Goal: Task Accomplishment & Management: Complete application form

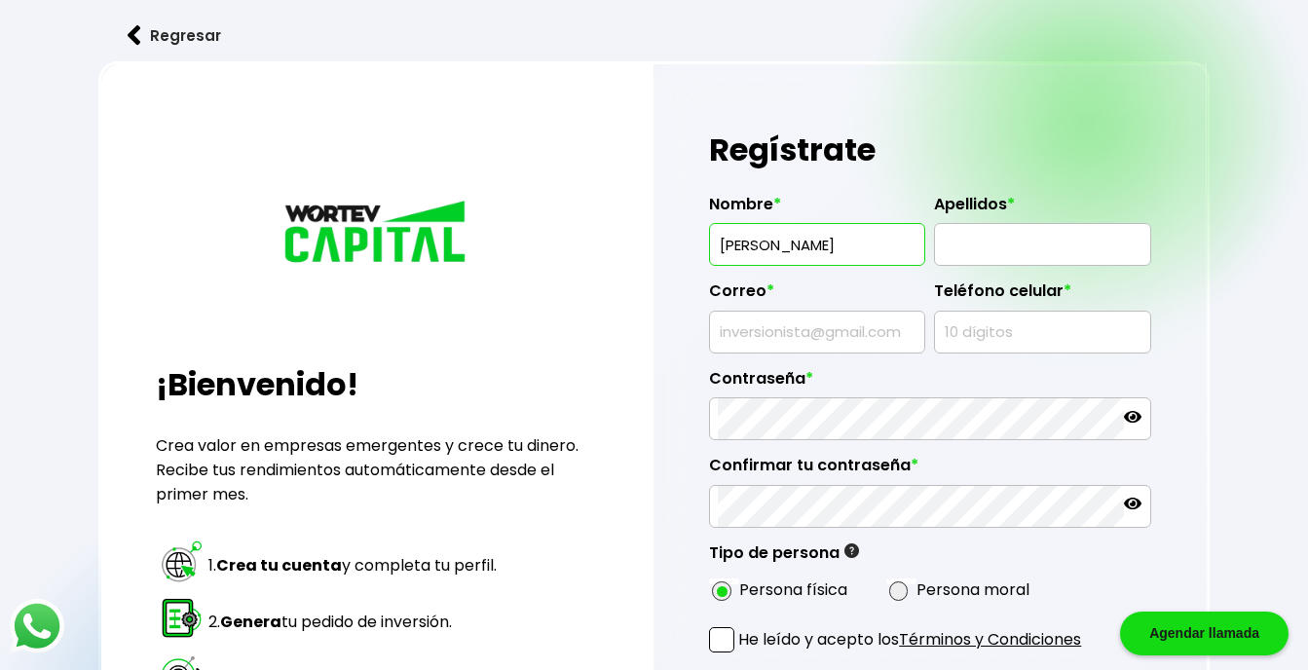
type input "[PERSON_NAME]"
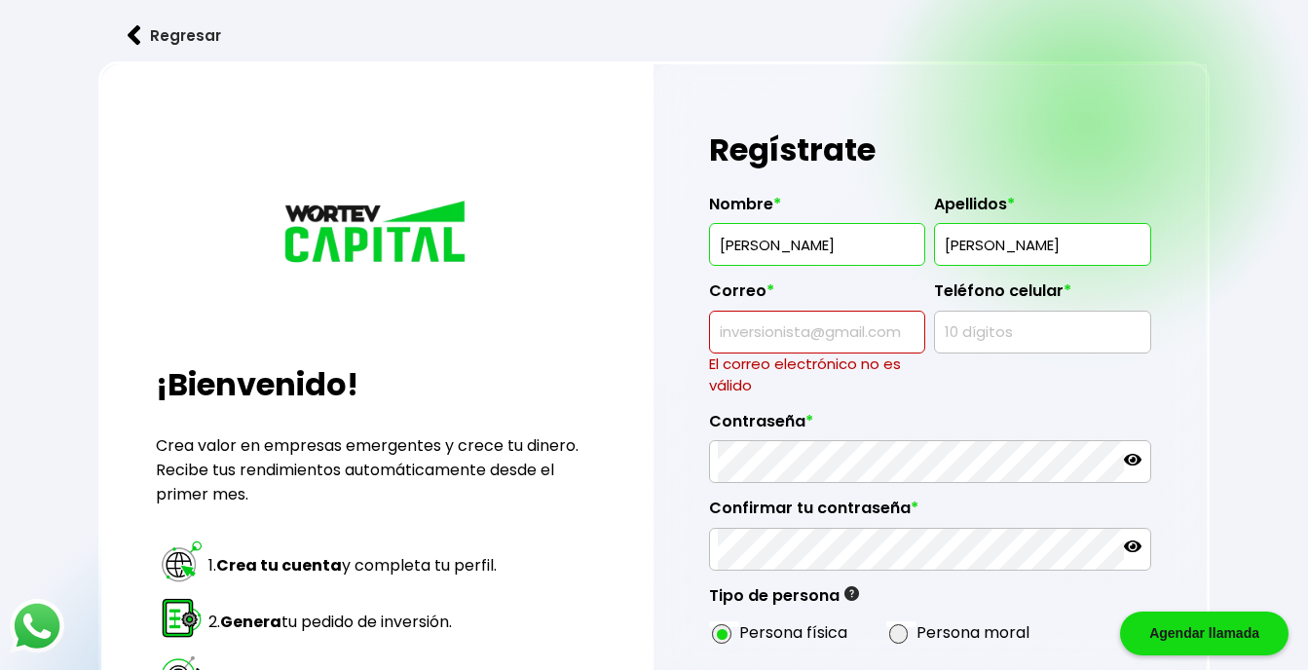
click at [1027, 245] on input "GARZA" at bounding box center [1042, 244] width 199 height 41
type input "[PERSON_NAME]"
click at [867, 324] on input "text" at bounding box center [817, 332] width 199 height 41
type input "[EMAIL_ADDRESS][DOMAIN_NAME]"
type input "8122886918"
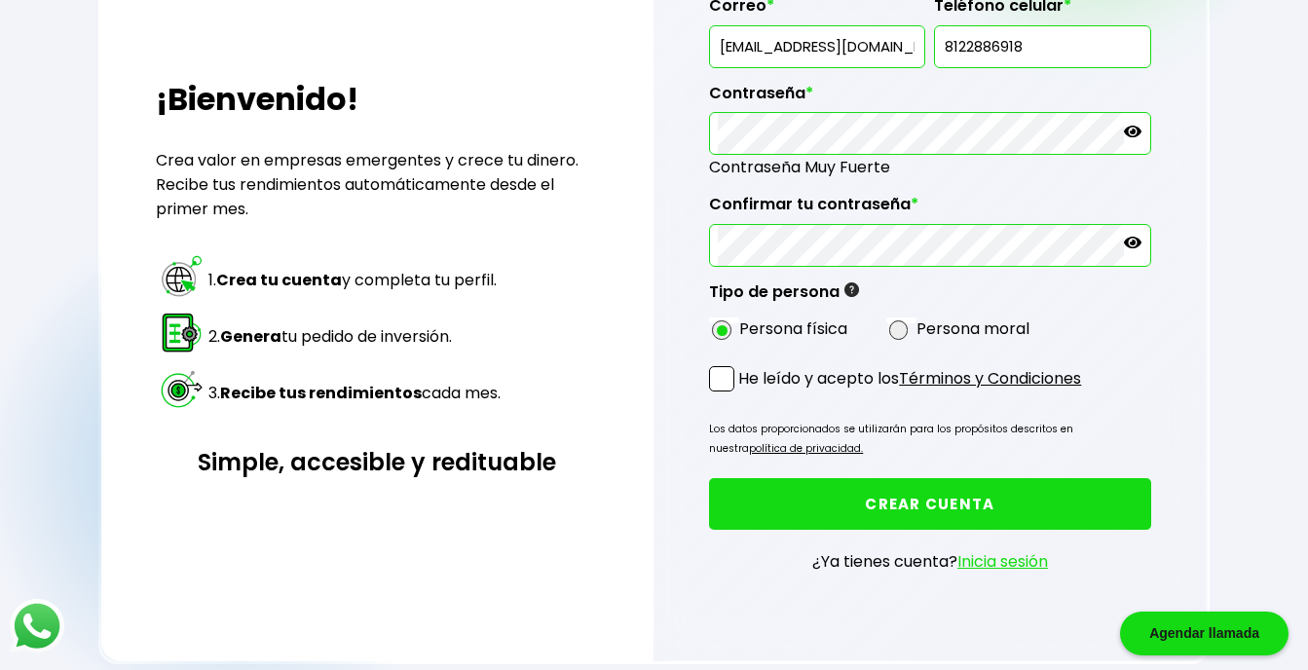
scroll to position [341, 0]
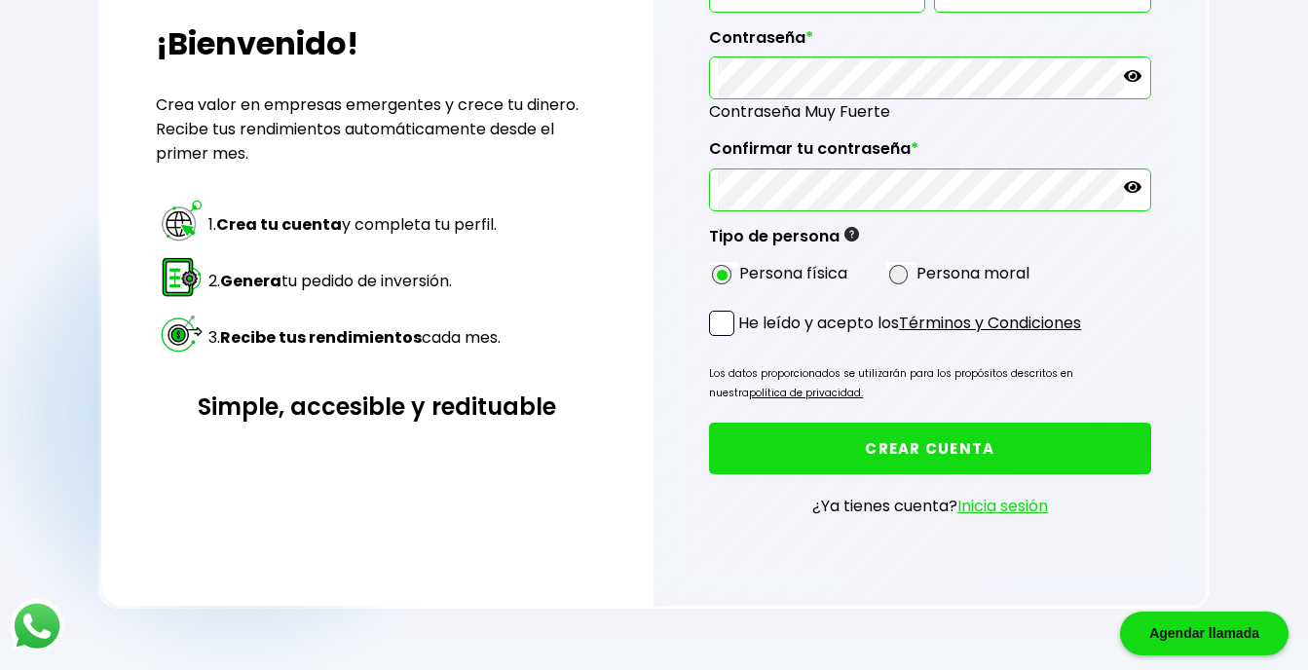
click at [726, 325] on span at bounding box center [721, 323] width 25 height 25
click at [742, 338] on input "He leído y acepto los Términos y Condiciones" at bounding box center [742, 338] width 0 height 0
click at [884, 454] on button "CREAR CUENTA" at bounding box center [929, 449] width 441 height 52
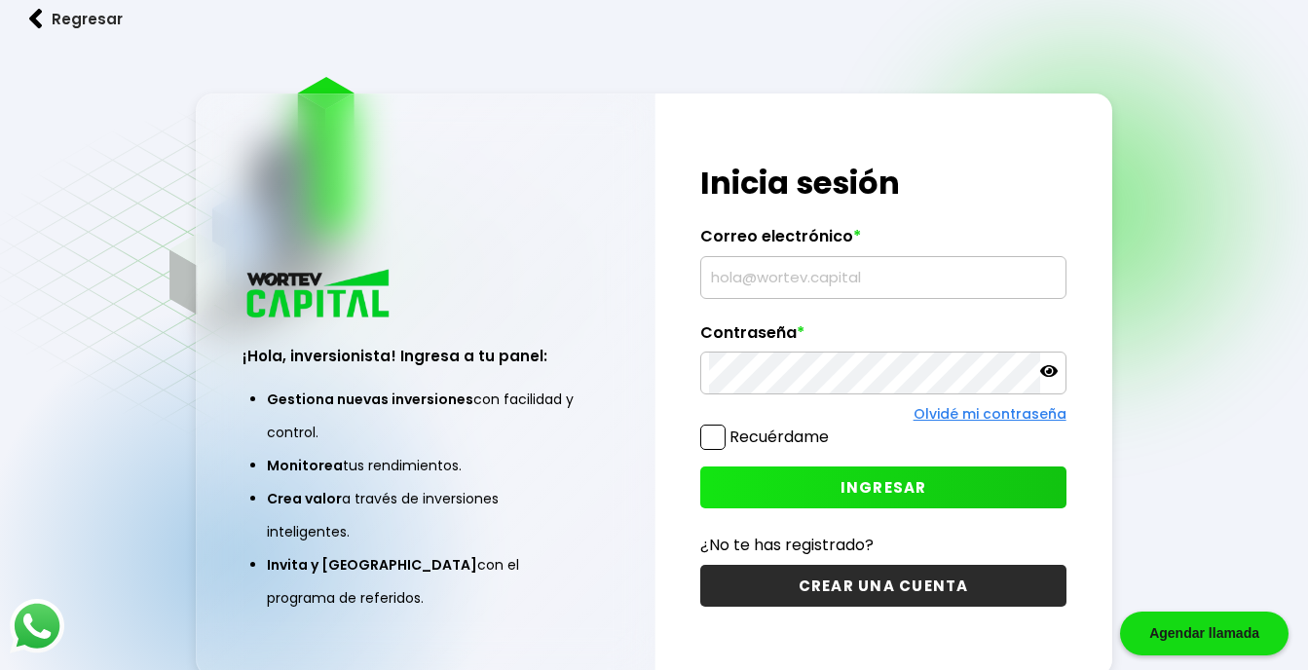
type input "[EMAIL_ADDRESS][DOMAIN_NAME]"
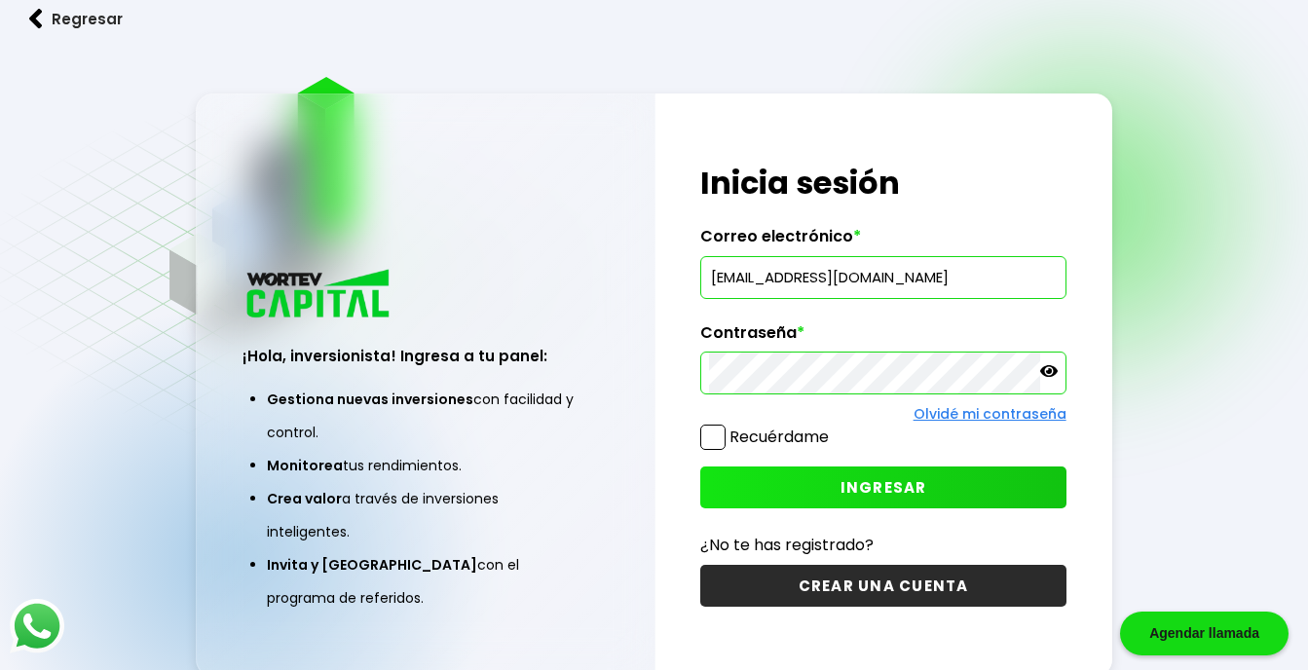
click at [712, 435] on span at bounding box center [712, 437] width 25 height 25
click at [833, 428] on input "Recuérdame" at bounding box center [833, 428] width 0 height 0
click at [858, 487] on span "INGRESAR" at bounding box center [884, 487] width 87 height 20
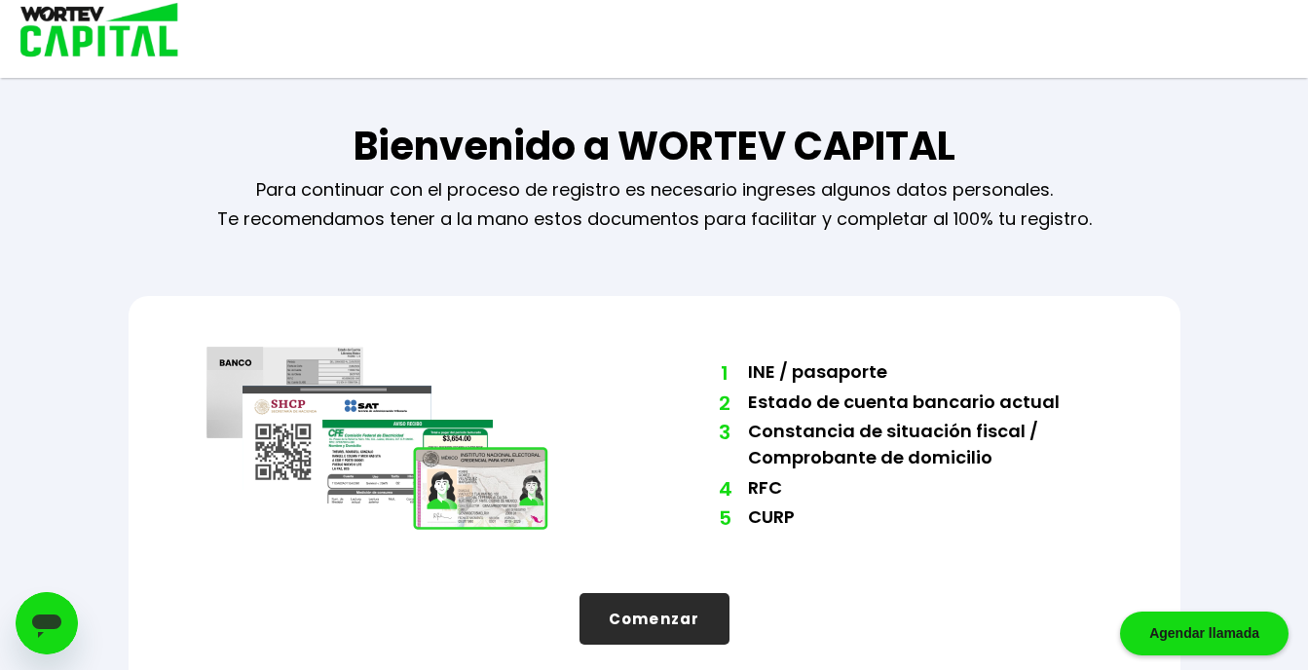
click at [643, 609] on button "Comenzar" at bounding box center [655, 619] width 150 height 52
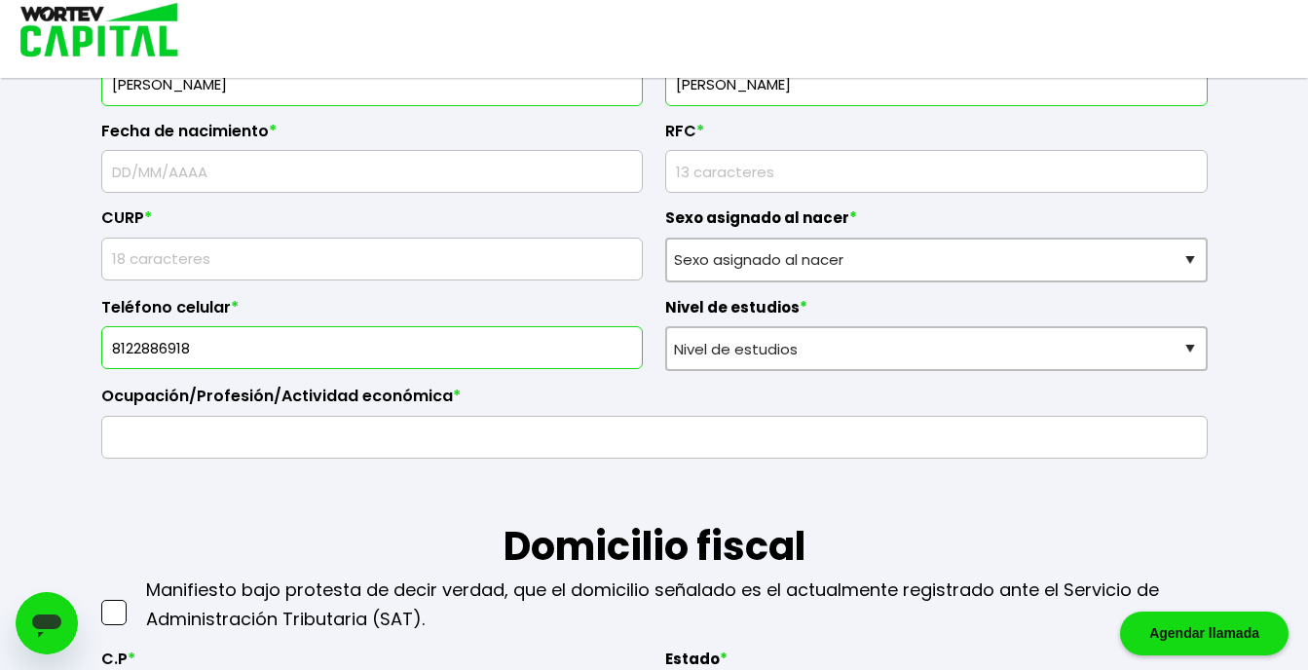
scroll to position [431, 0]
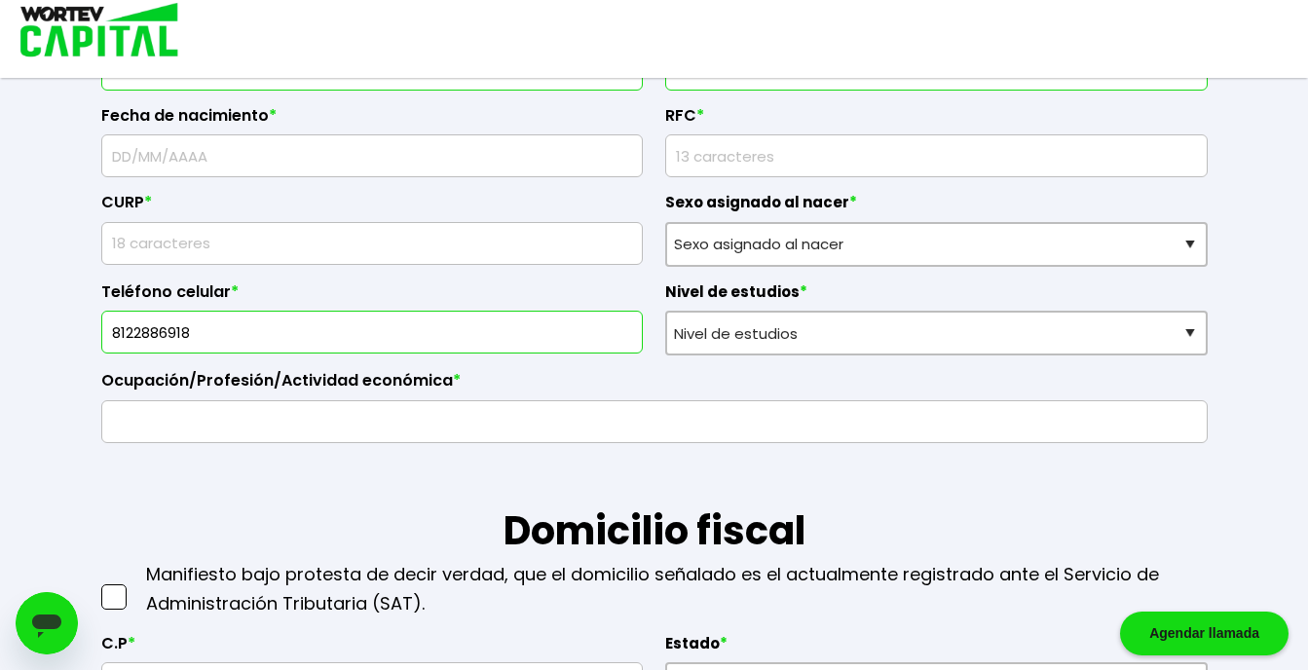
click at [594, 160] on input "text" at bounding box center [372, 155] width 525 height 41
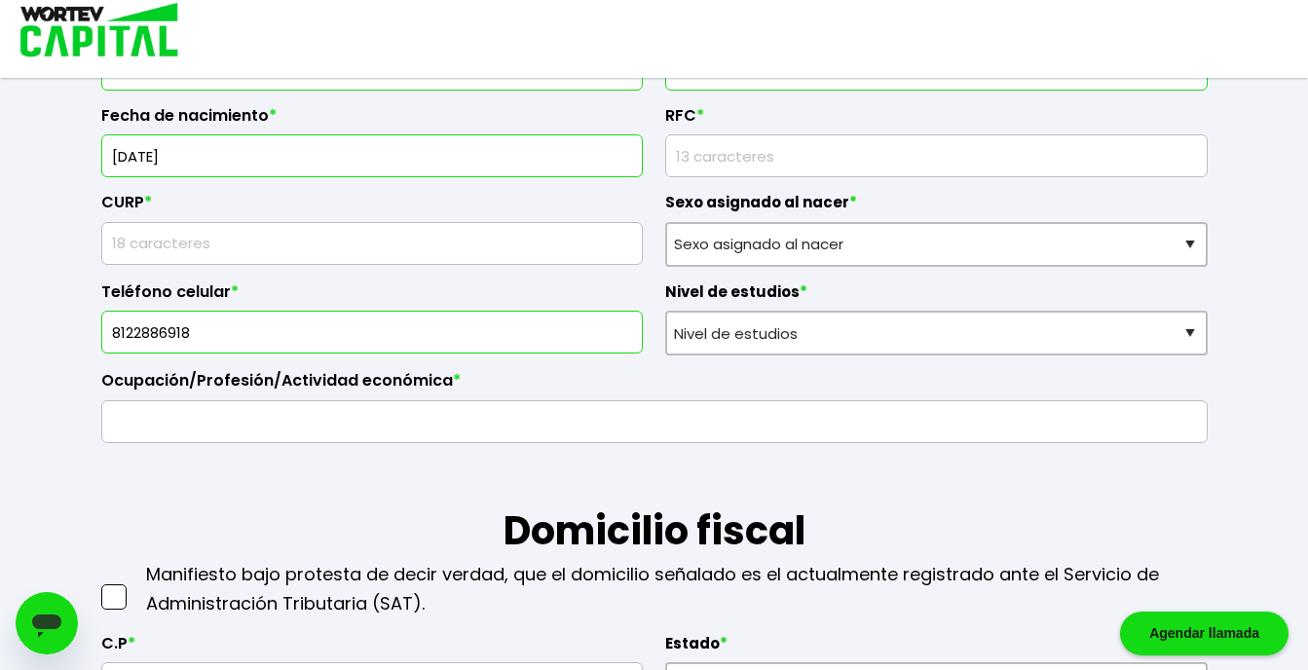
type input "[DATE]"
click at [776, 149] on input "rfc" at bounding box center [936, 155] width 525 height 41
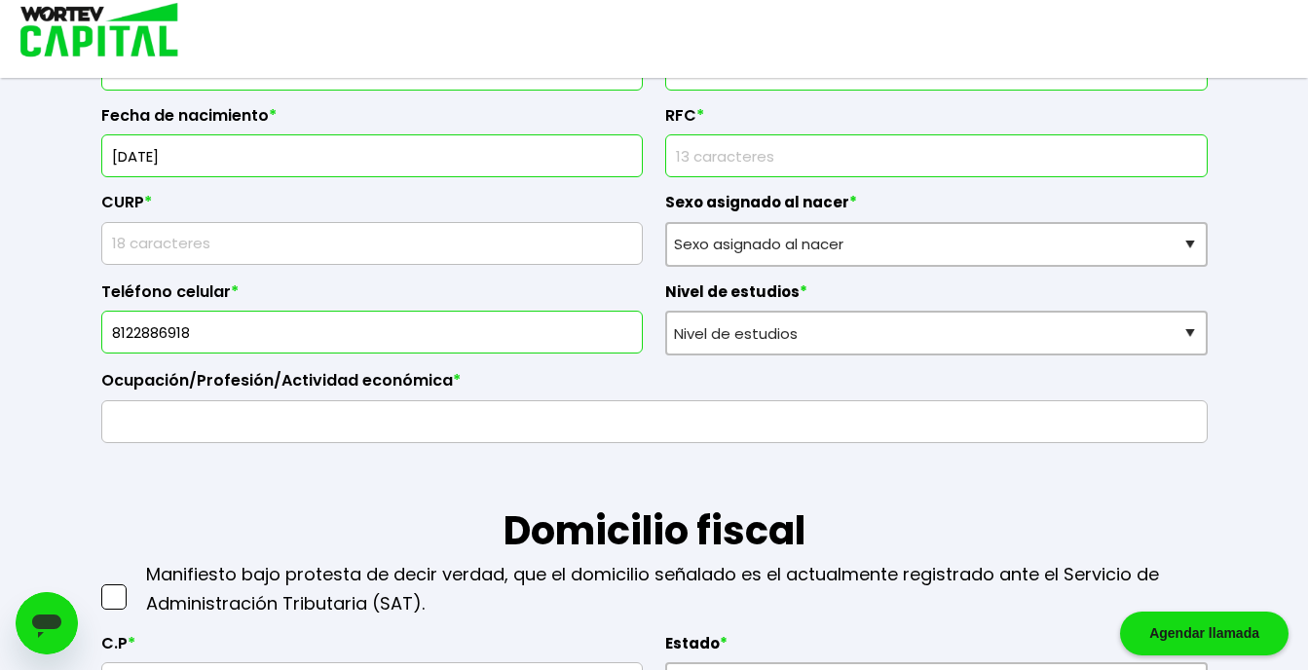
type input "GADR821008CBA"
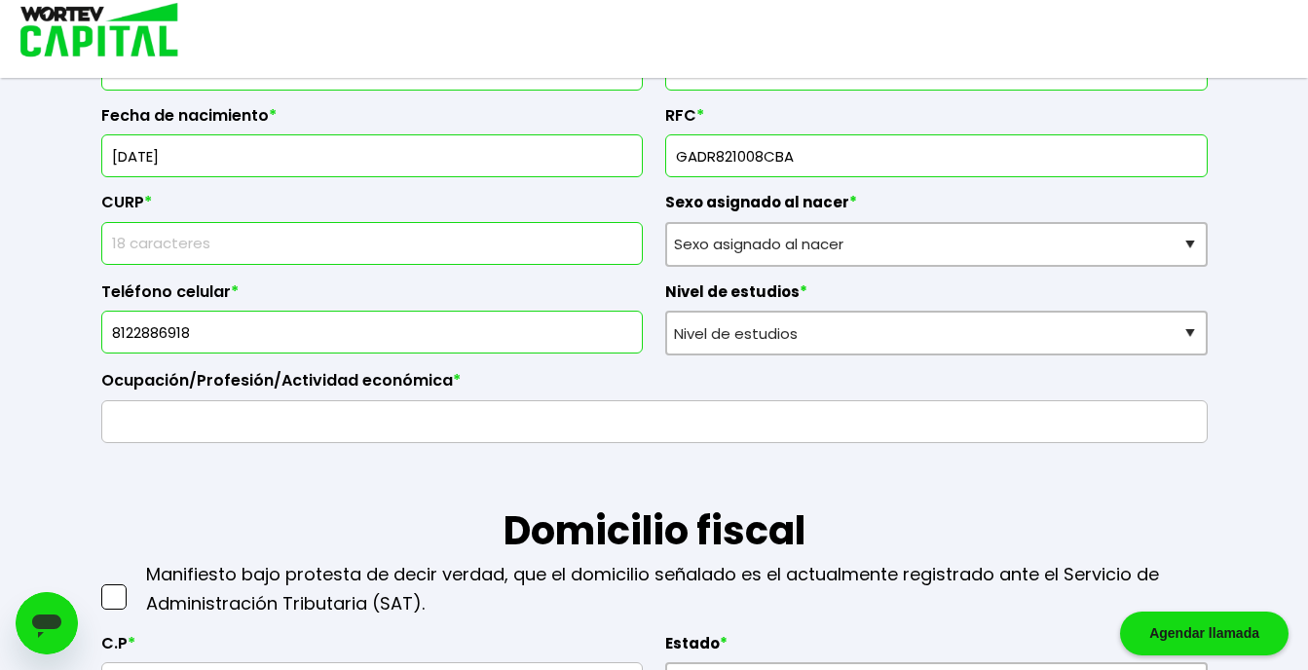
click at [568, 249] on input "text" at bounding box center [372, 243] width 525 height 41
type input "GADR821008HMSRMM04"
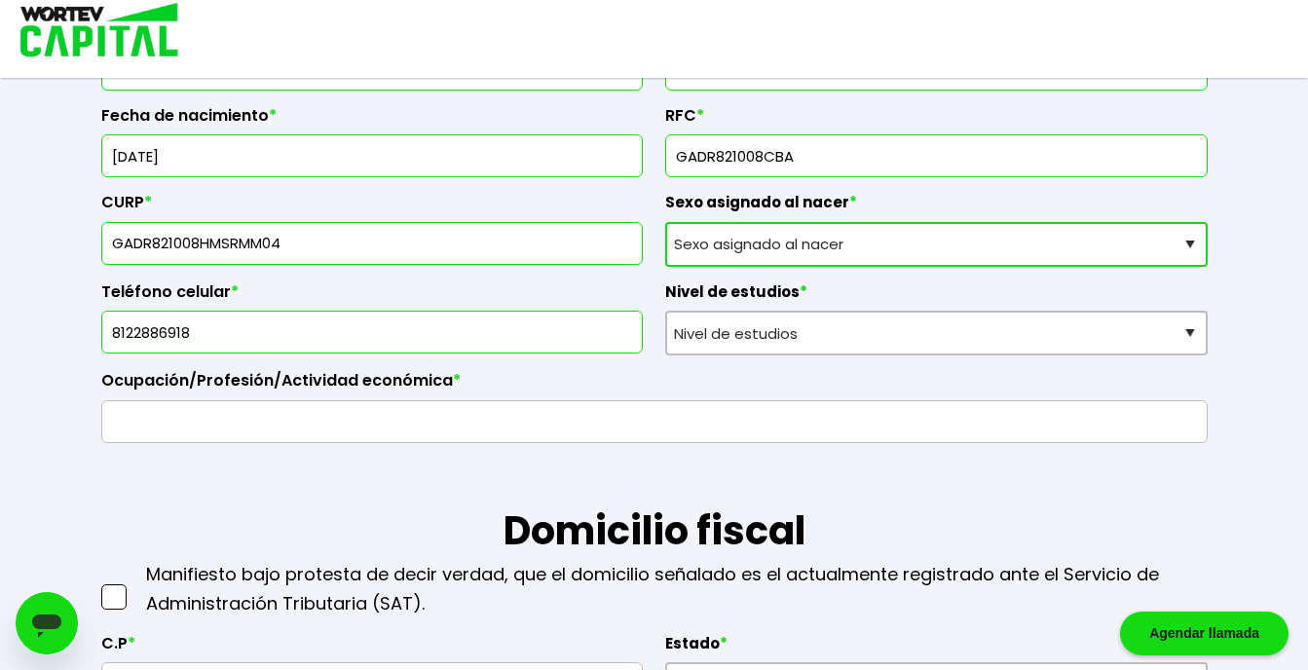
click at [694, 250] on select "Sexo asignado al nacer Hombre Mujer Prefiero no contestar" at bounding box center [936, 244] width 543 height 45
select select "Hombre"
click at [665, 222] on select "Sexo asignado al nacer Hombre Mujer Prefiero no contestar" at bounding box center [936, 244] width 543 height 45
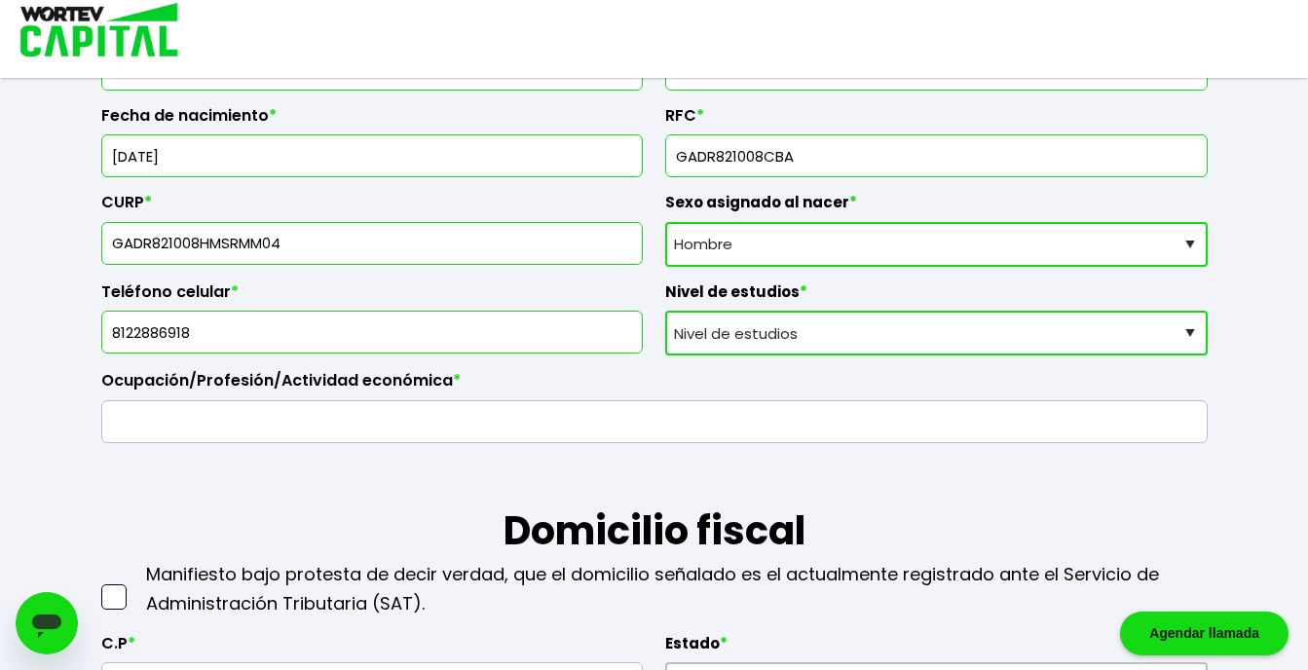
click at [729, 330] on select "Nivel de estudios Primaria Secundaria Bachillerato Licenciatura Posgrado" at bounding box center [936, 333] width 543 height 45
select select "Secundaria"
click at [665, 311] on select "Nivel de estudios Primaria Secundaria Bachillerato Licenciatura Posgrado" at bounding box center [936, 333] width 543 height 45
click at [723, 423] on input "text" at bounding box center [654, 421] width 1089 height 41
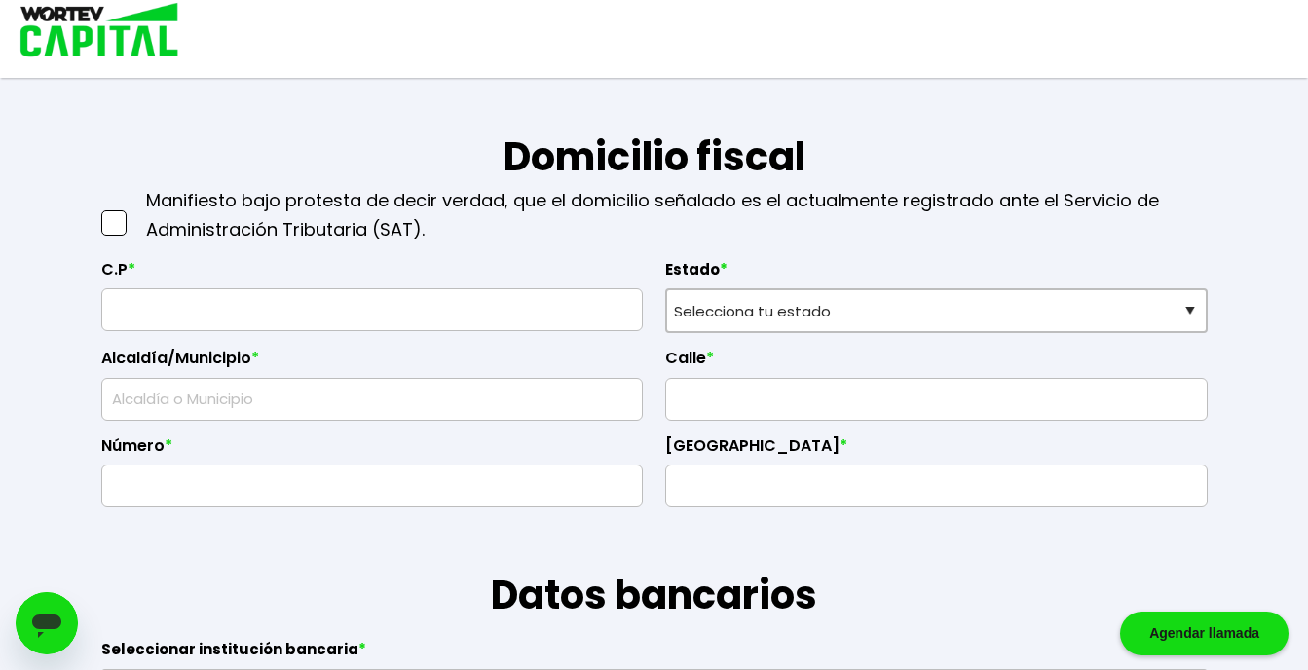
scroll to position [820, 0]
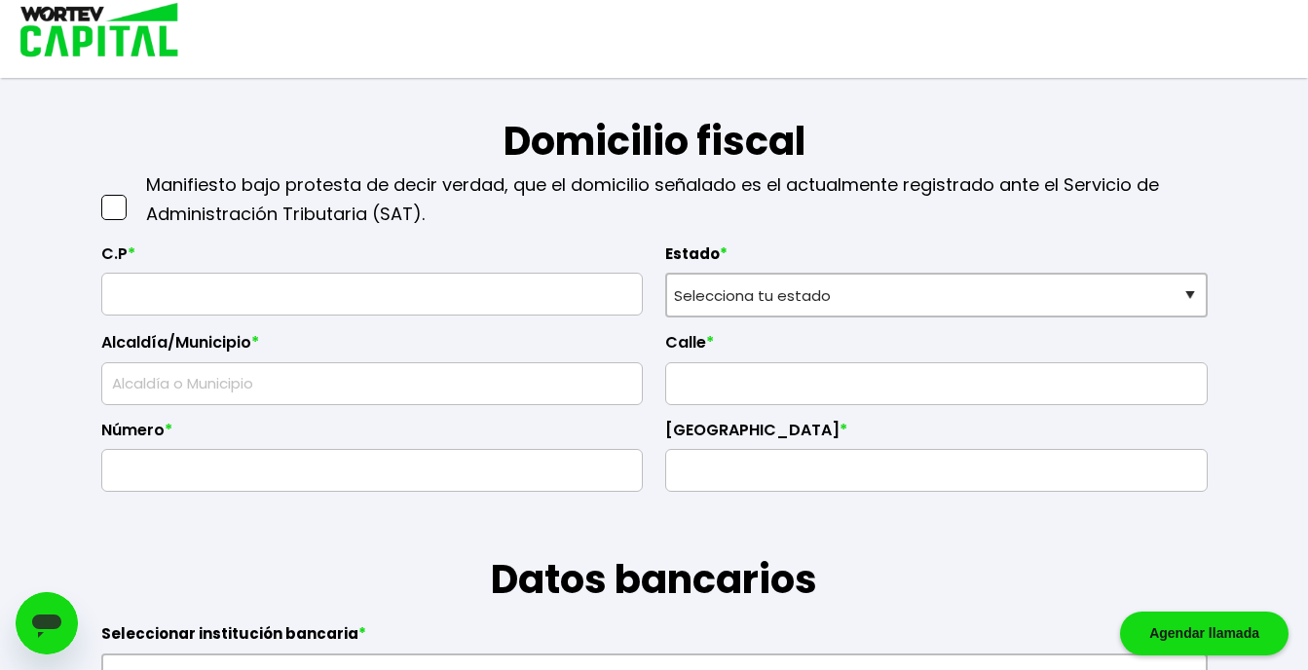
type input "Empleado"
click at [102, 203] on span at bounding box center [113, 207] width 25 height 25
click at [134, 198] on input "checkbox" at bounding box center [134, 198] width 0 height 0
click at [189, 297] on input "text" at bounding box center [372, 294] width 525 height 41
type input "64000"
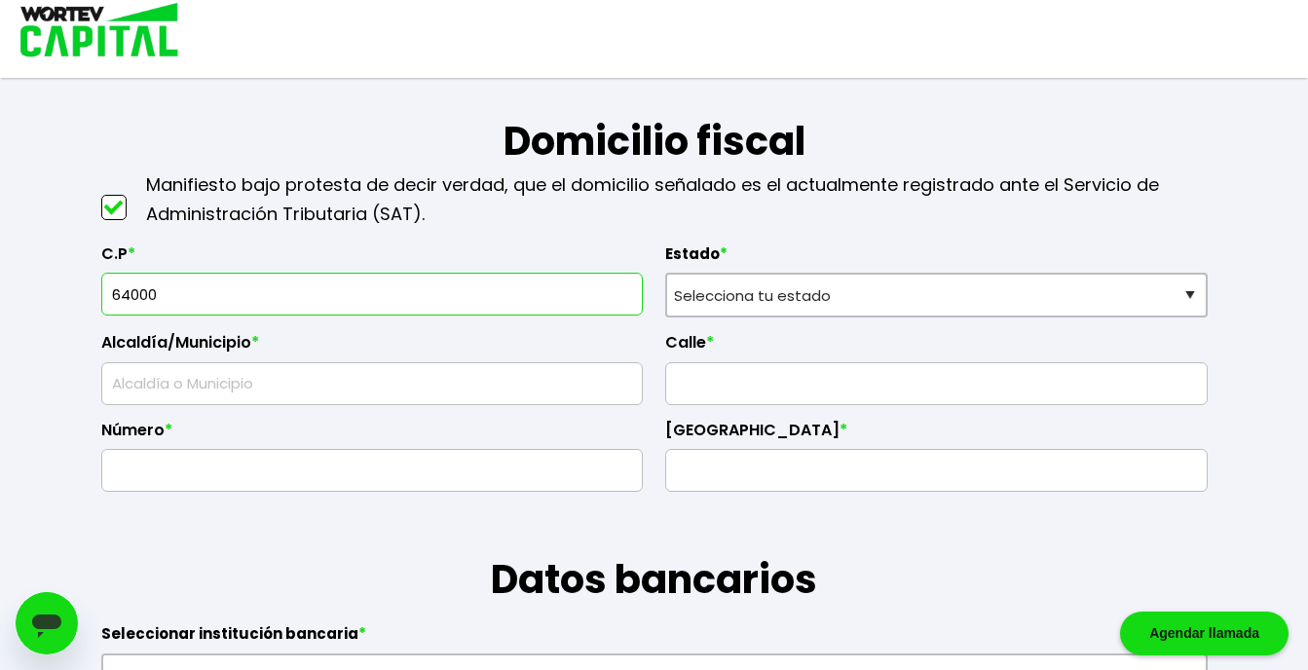
select select "NL"
type input "[GEOGRAPHIC_DATA]"
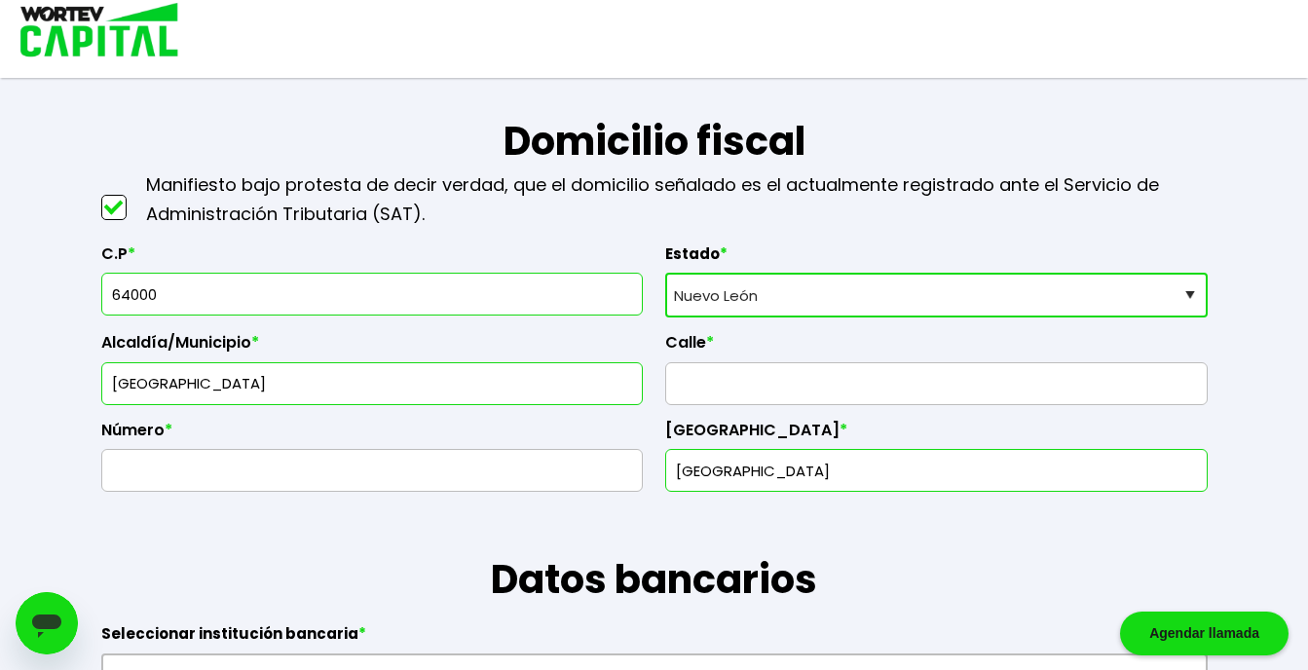
type input "64000"
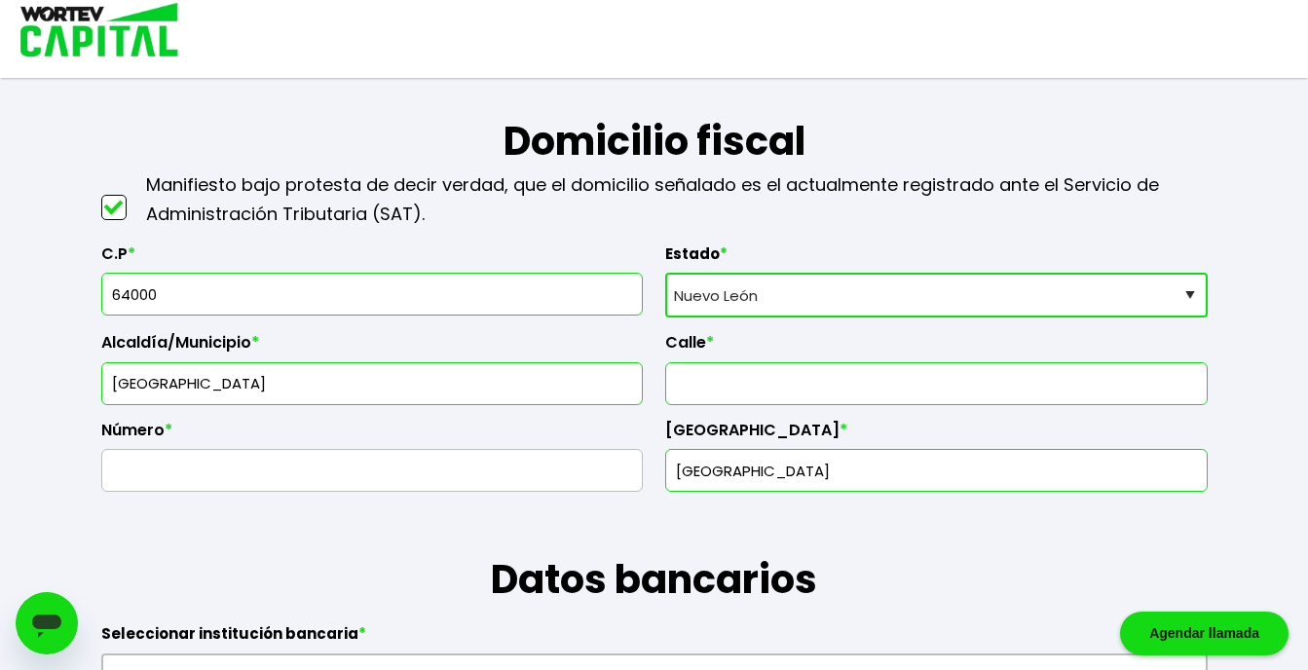
click at [700, 384] on input "text" at bounding box center [936, 383] width 525 height 41
type input "m"
type input "[PERSON_NAME]"
click at [540, 473] on input "text" at bounding box center [372, 470] width 525 height 41
type input "t"
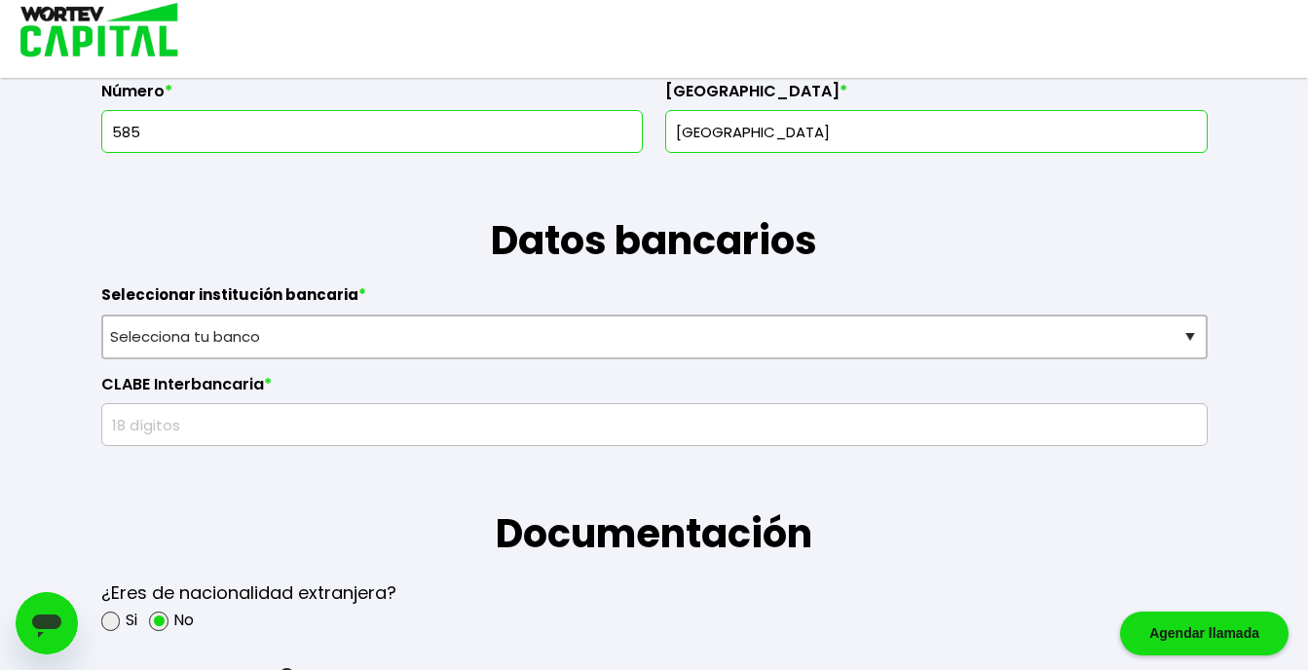
scroll to position [1195, 0]
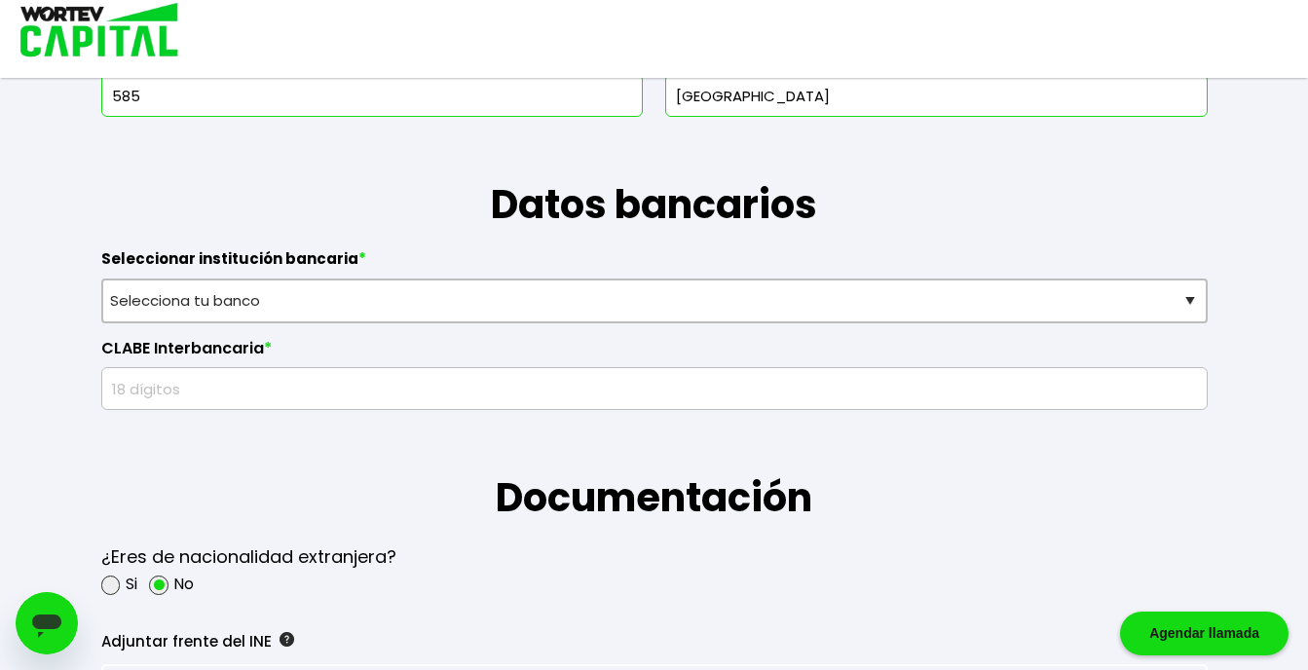
type input "585"
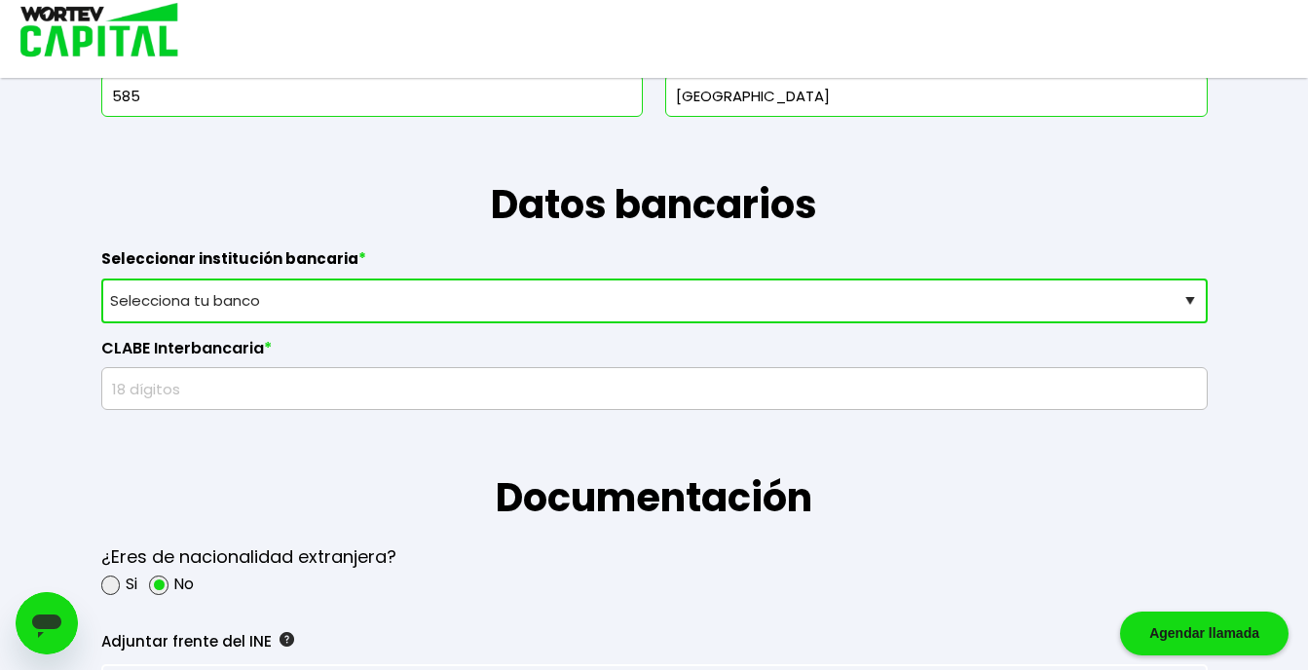
click at [1186, 298] on select "Selecciona tu banco ABC Capital Actinver Afirme Albo ASP Banamex Banbajio Banco…" at bounding box center [654, 301] width 1107 height 45
select select "Mercado Pago"
click at [101, 279] on select "Selecciona tu banco ABC Capital Actinver Afirme Albo ASP Banamex Banbajio Banco…" at bounding box center [654, 301] width 1107 height 45
click at [188, 388] on input "text" at bounding box center [654, 388] width 1089 height 41
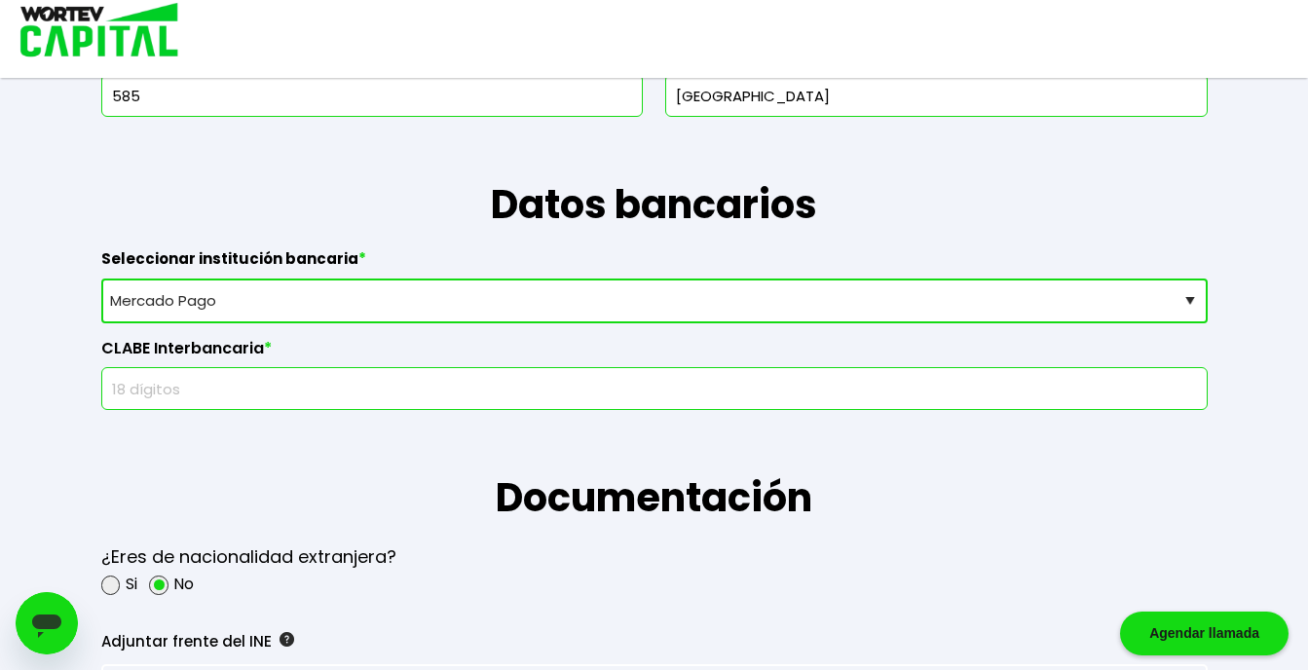
type input "722969010687169951"
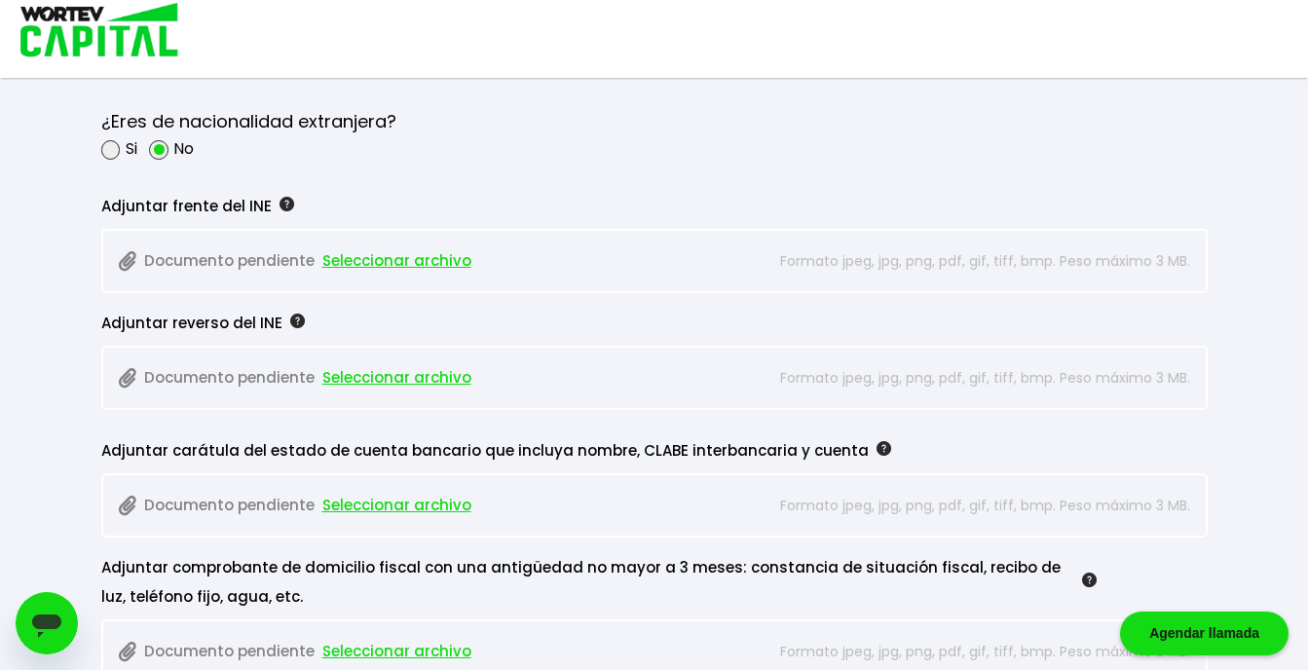
scroll to position [1651, 0]
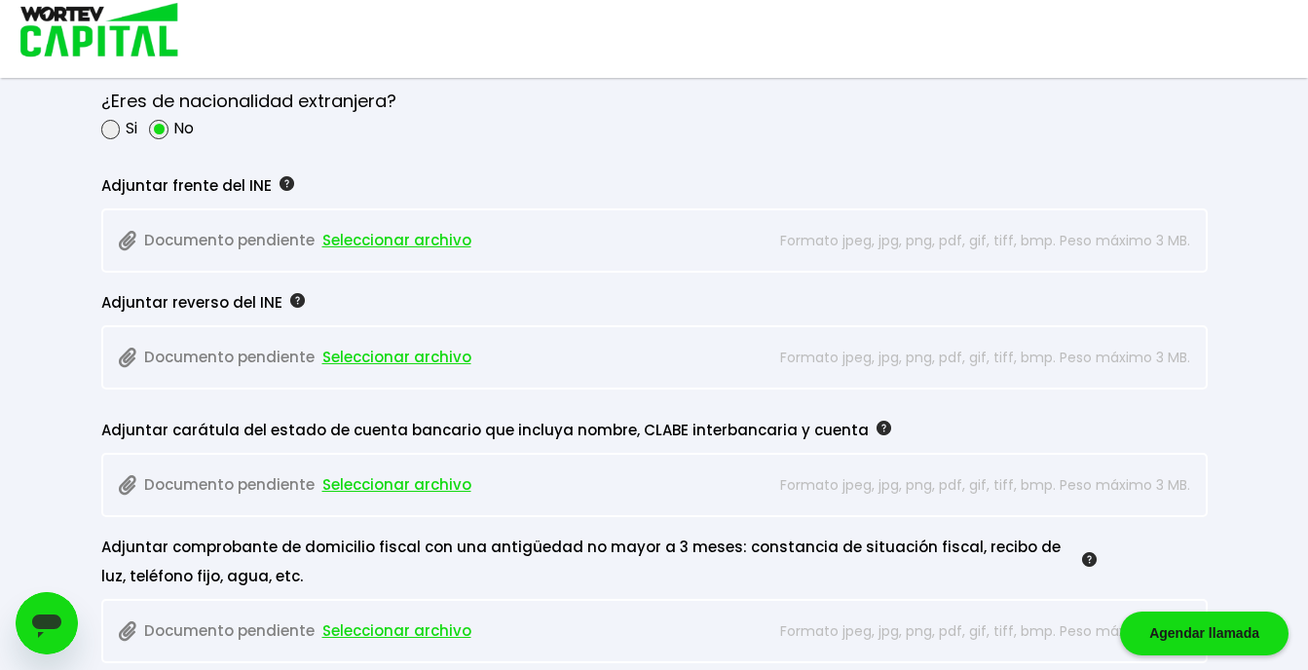
click at [411, 240] on span "Seleccionar archivo" at bounding box center [396, 240] width 149 height 29
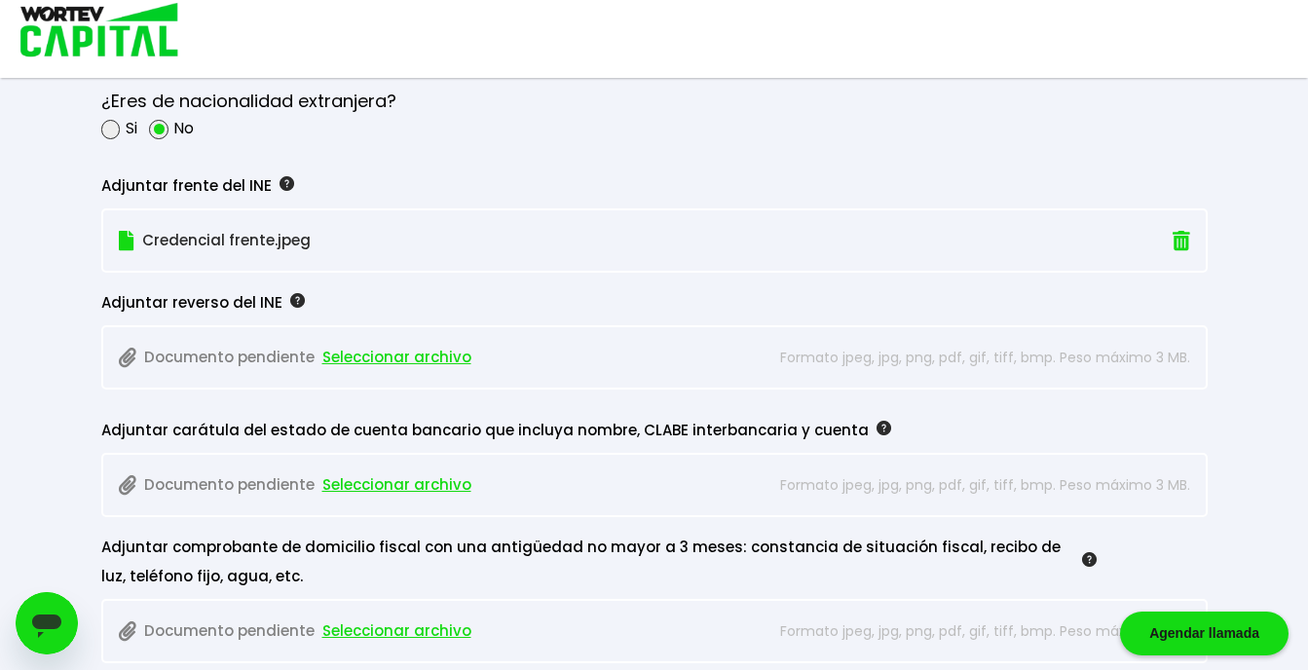
click at [376, 355] on span "Seleccionar archivo" at bounding box center [396, 357] width 149 height 29
click at [382, 632] on span "Seleccionar archivo" at bounding box center [396, 631] width 149 height 29
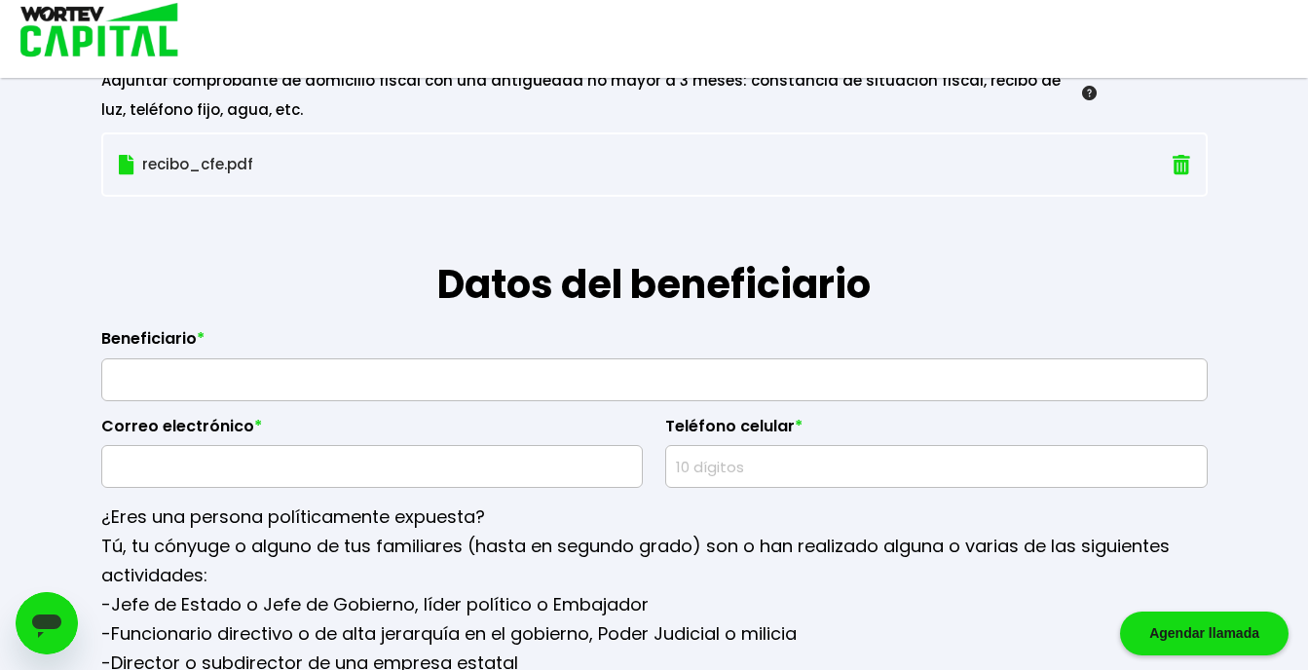
scroll to position [2163, 0]
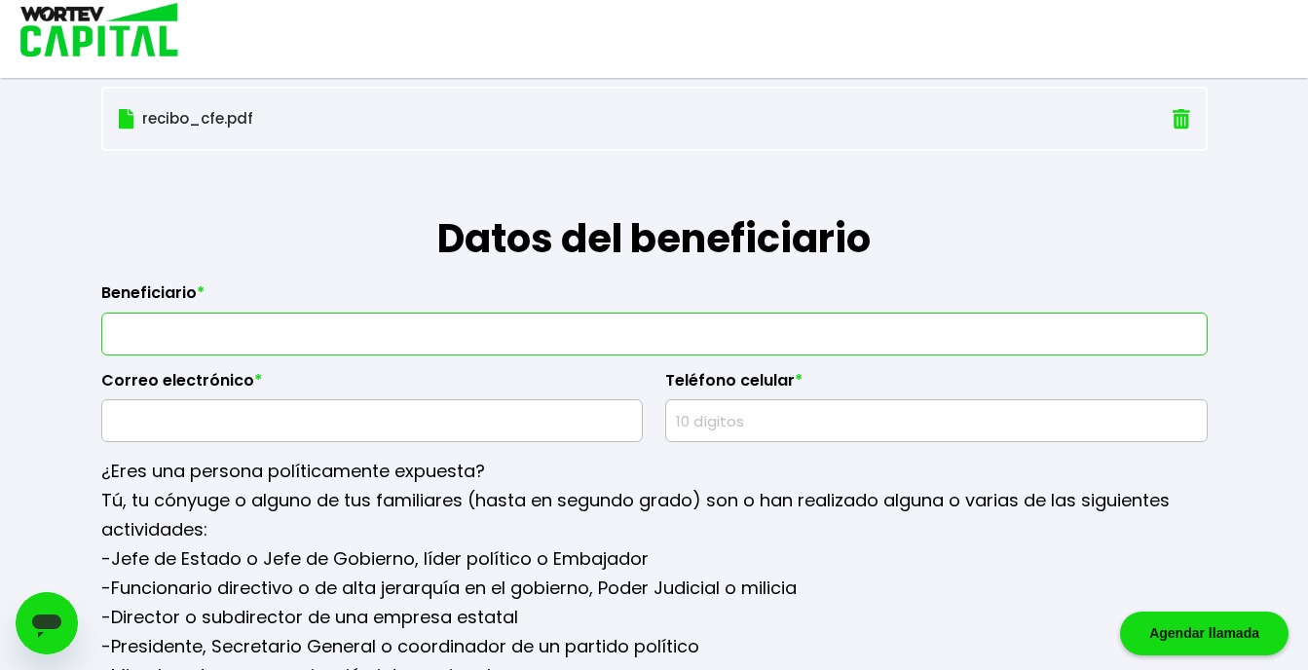
click at [590, 335] on input "text" at bounding box center [654, 334] width 1089 height 41
type input "[PERSON_NAME]"
click at [292, 425] on input "text" at bounding box center [372, 420] width 525 height 41
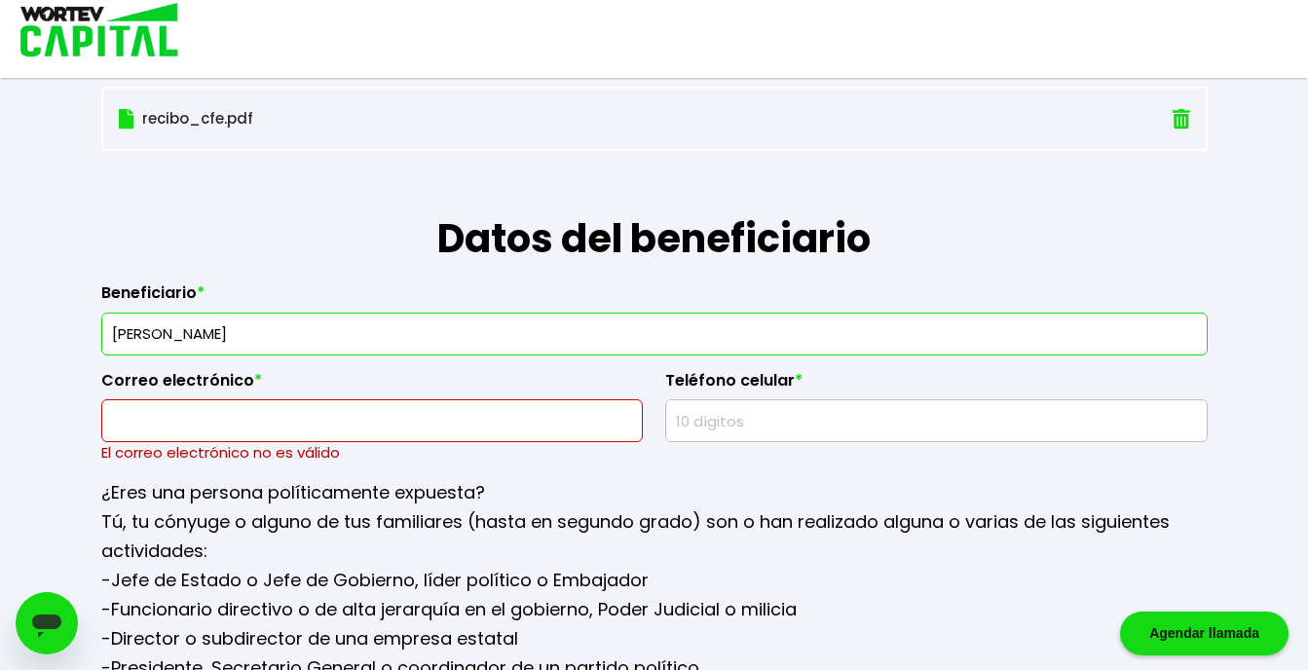
click at [601, 183] on h1 "Datos del beneficiario" at bounding box center [654, 209] width 1107 height 117
click at [335, 435] on input "text" at bounding box center [372, 420] width 525 height 41
type input "[EMAIL_ADDRESS][DOMAIN_NAME]"
type input "8122886918"
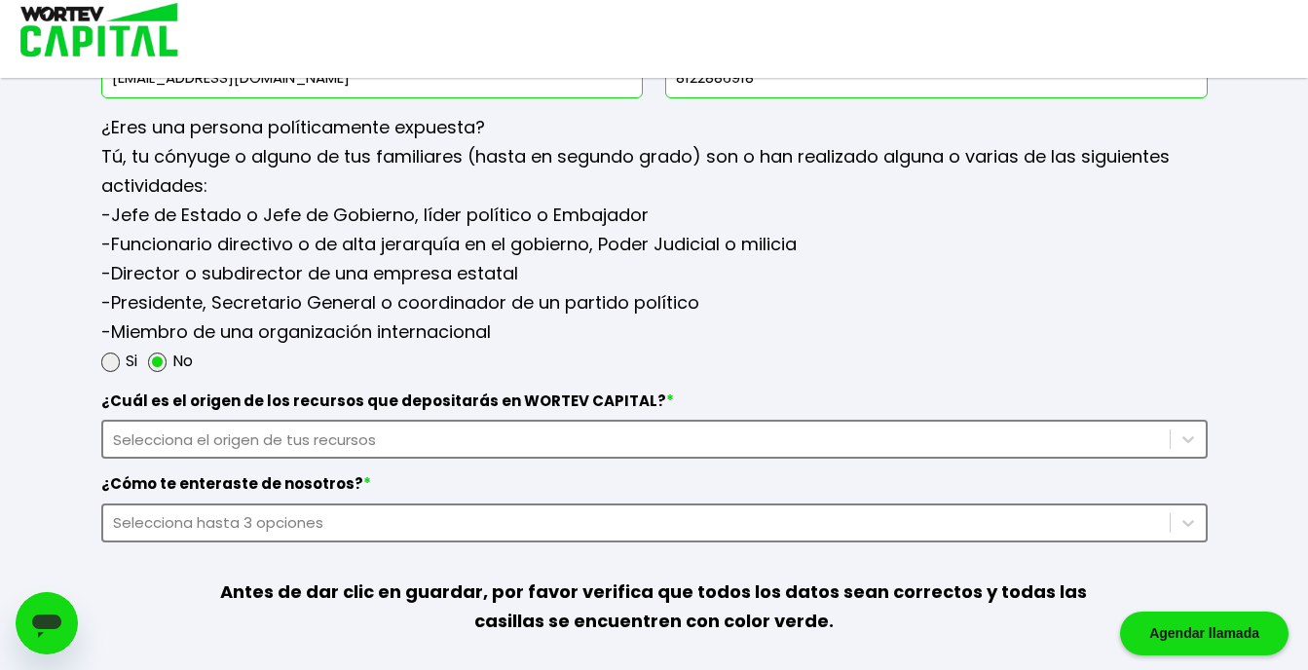
scroll to position [2518, 0]
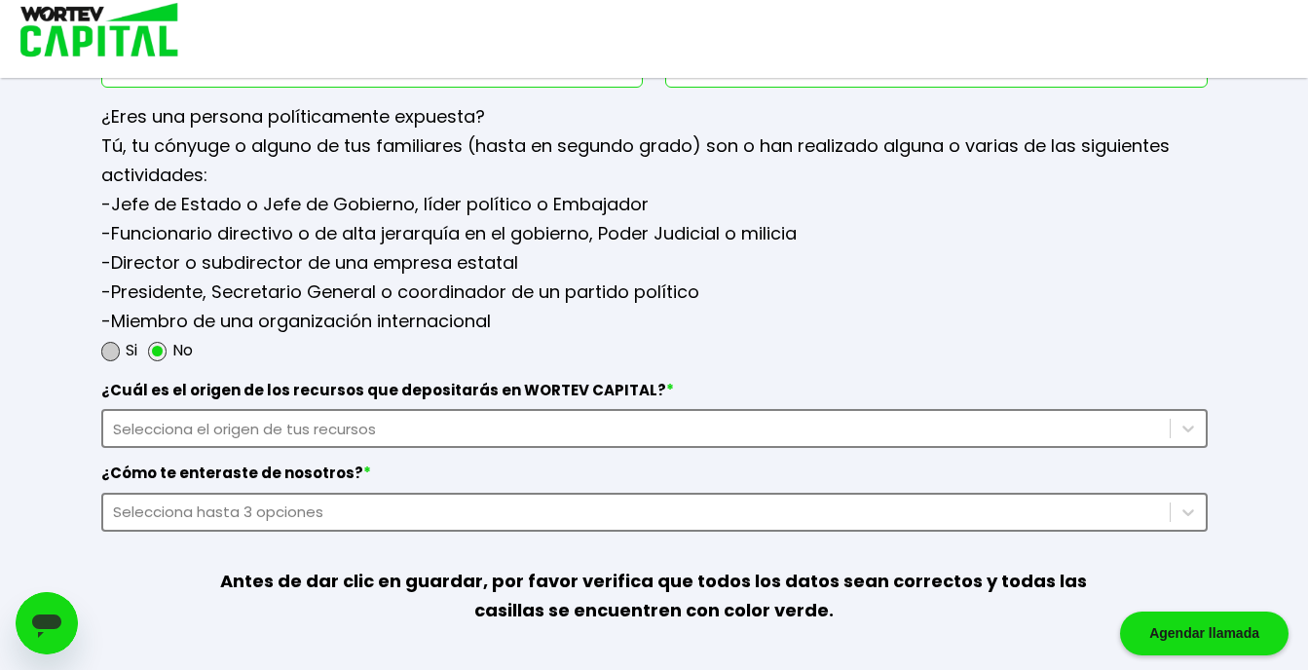
click at [113, 352] on span at bounding box center [110, 351] width 19 height 19
click at [131, 352] on input "radio" at bounding box center [137, 351] width 13 height 13
radio input "true"
click at [222, 416] on div "Selecciona el origen de tus recursos" at bounding box center [636, 429] width 1067 height 26
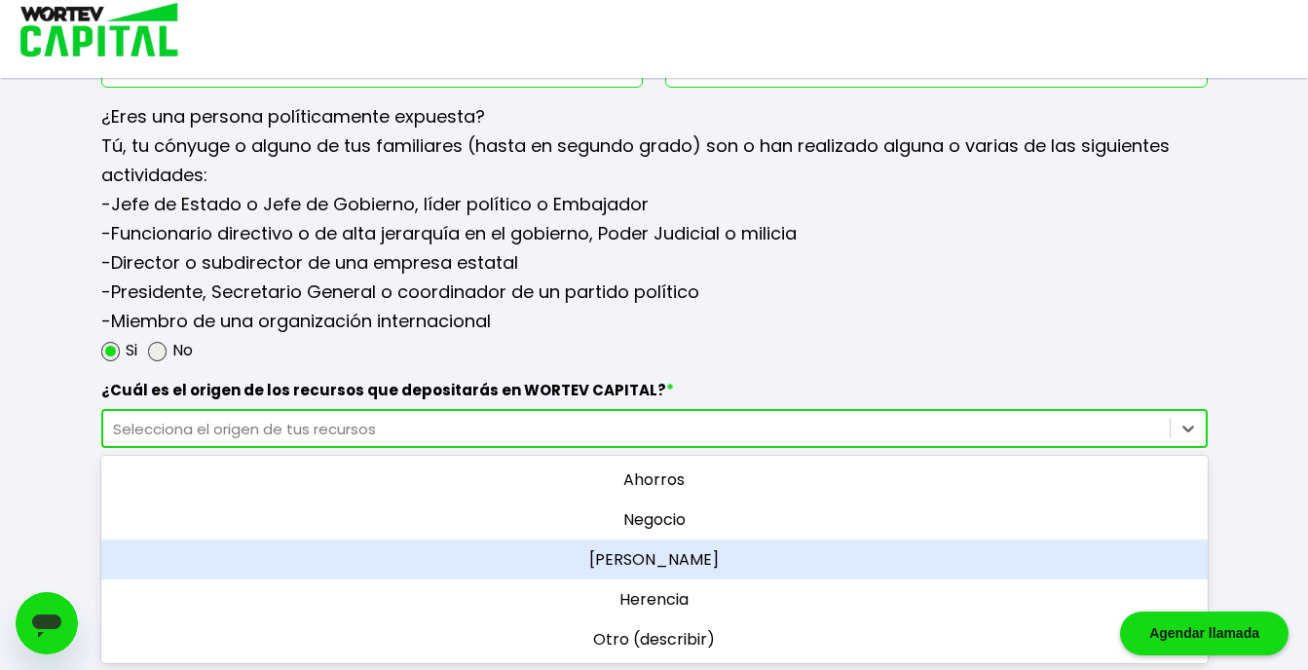
click at [625, 552] on div "[PERSON_NAME]" at bounding box center [654, 560] width 1107 height 40
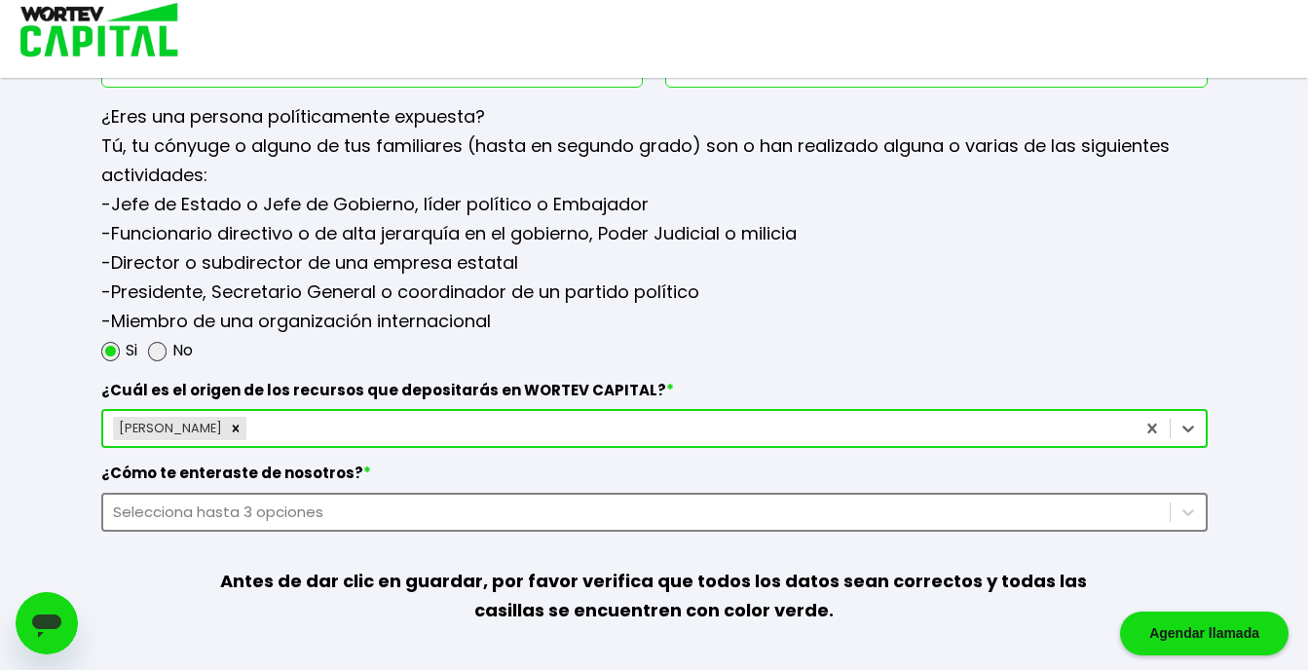
scroll to position [2620, 0]
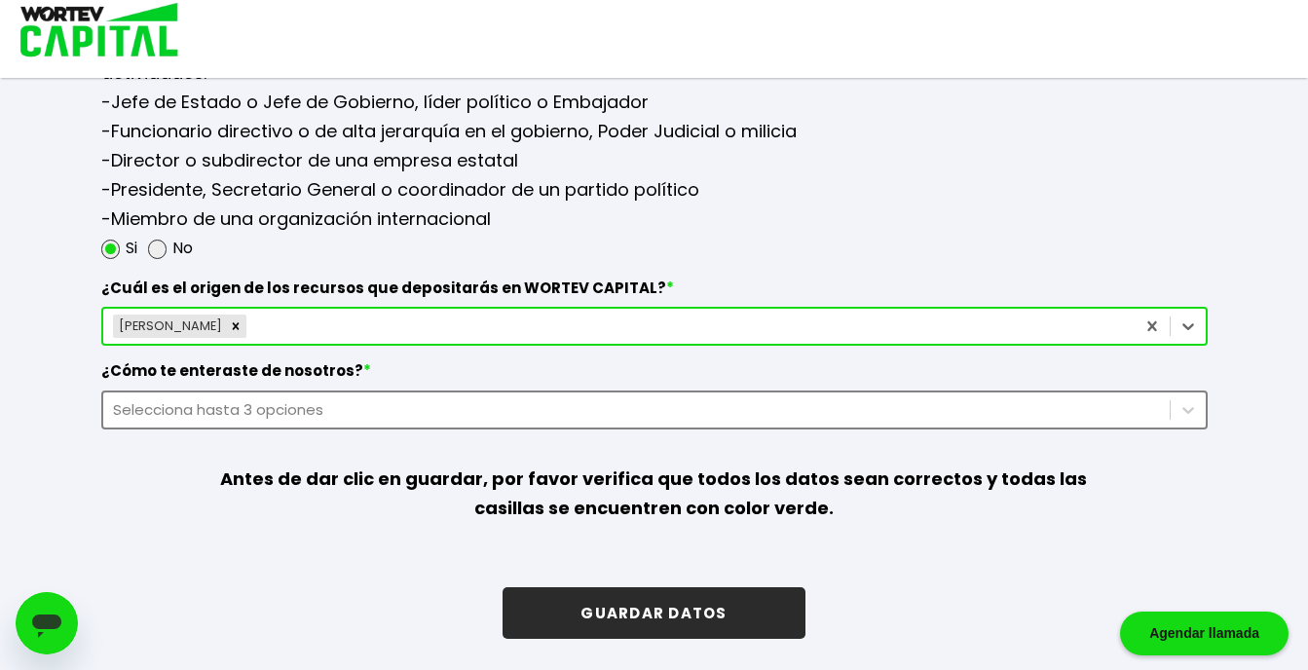
click at [312, 430] on div "Selecciona hasta 3 opciones" at bounding box center [654, 410] width 1107 height 39
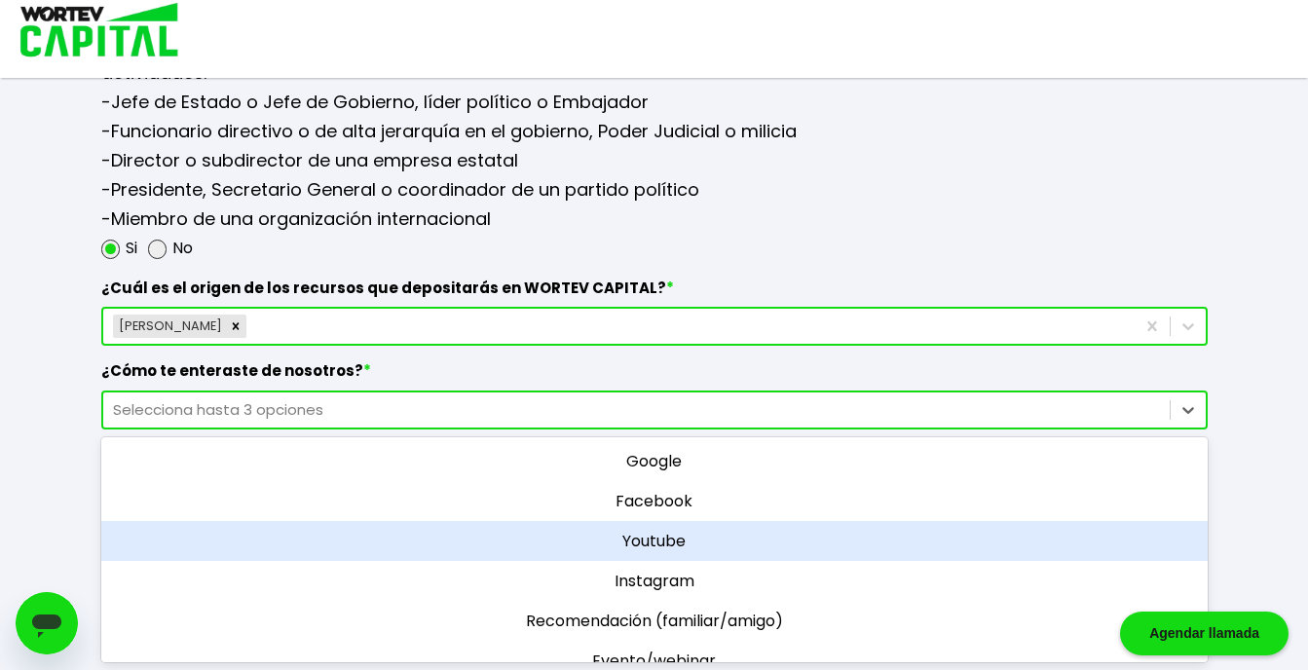
click at [656, 538] on div "Youtube" at bounding box center [654, 541] width 1107 height 40
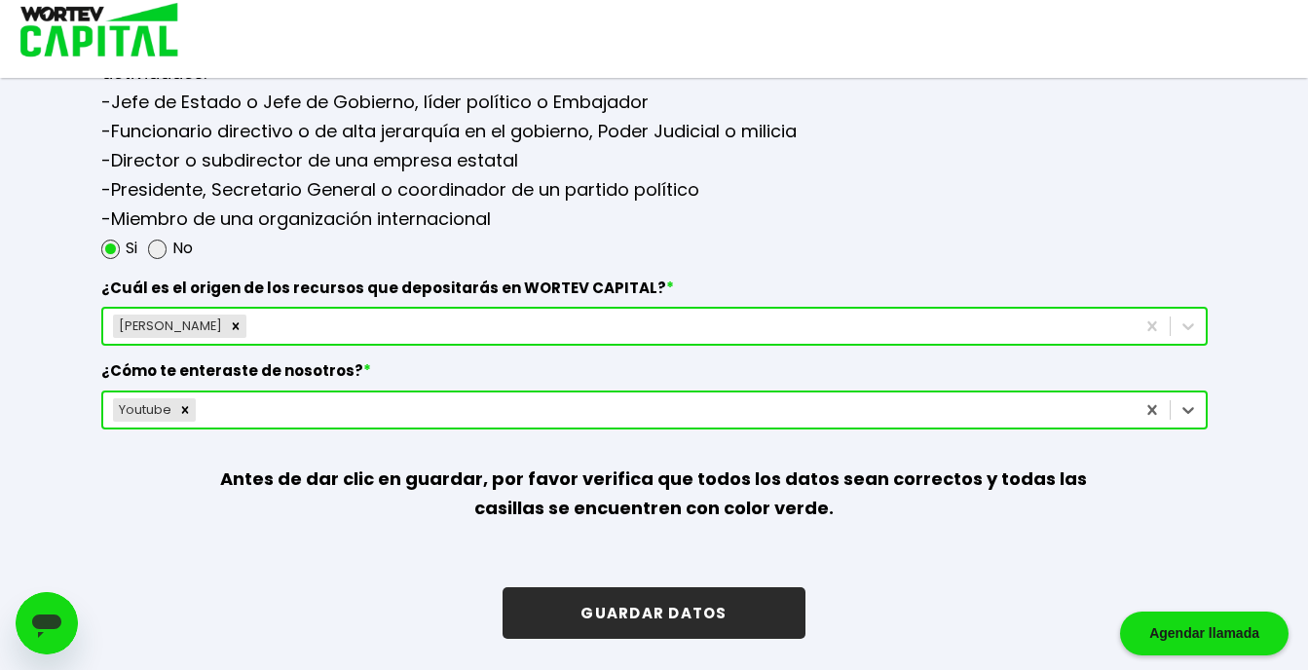
click at [753, 603] on button "GUARDAR DATOS" at bounding box center [654, 613] width 302 height 52
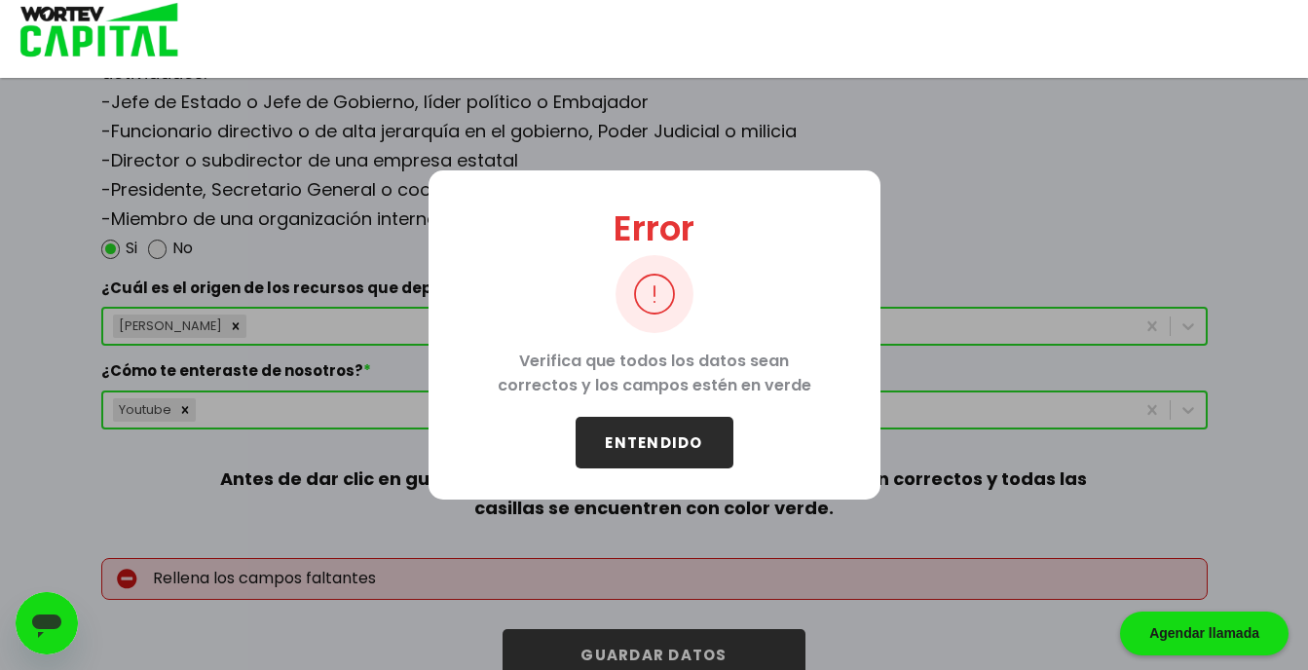
click at [610, 446] on button "ENTENDIDO" at bounding box center [655, 443] width 158 height 52
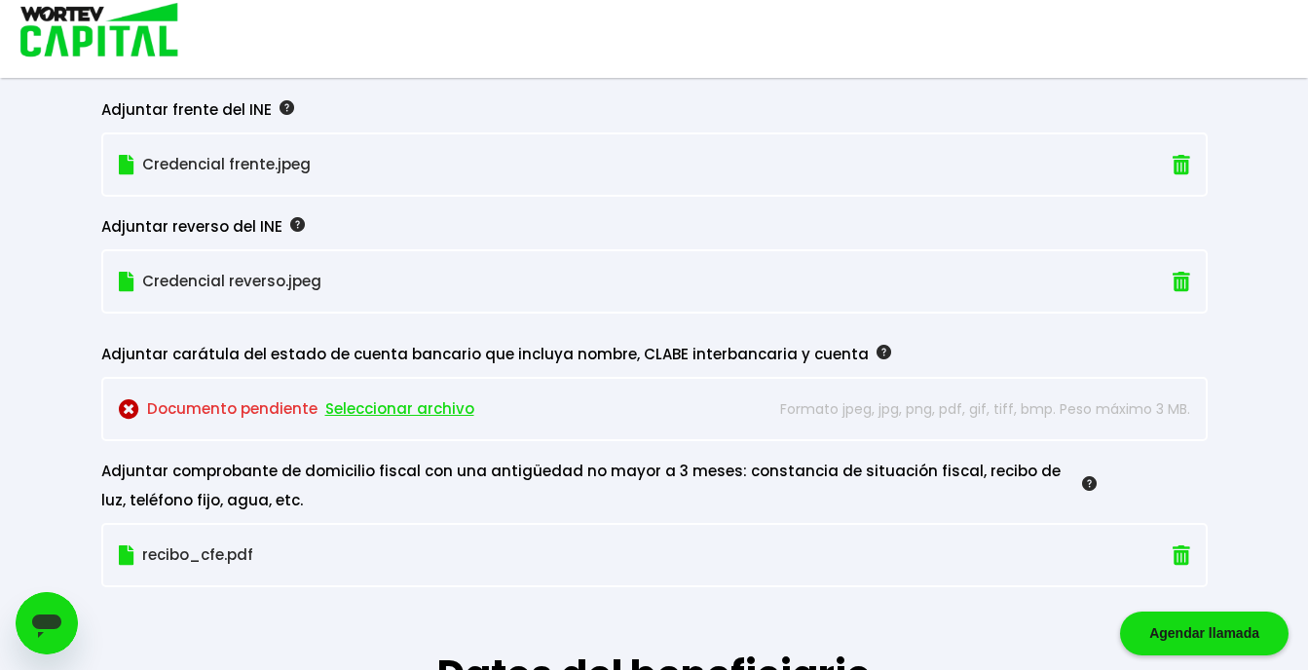
scroll to position [1717, 0]
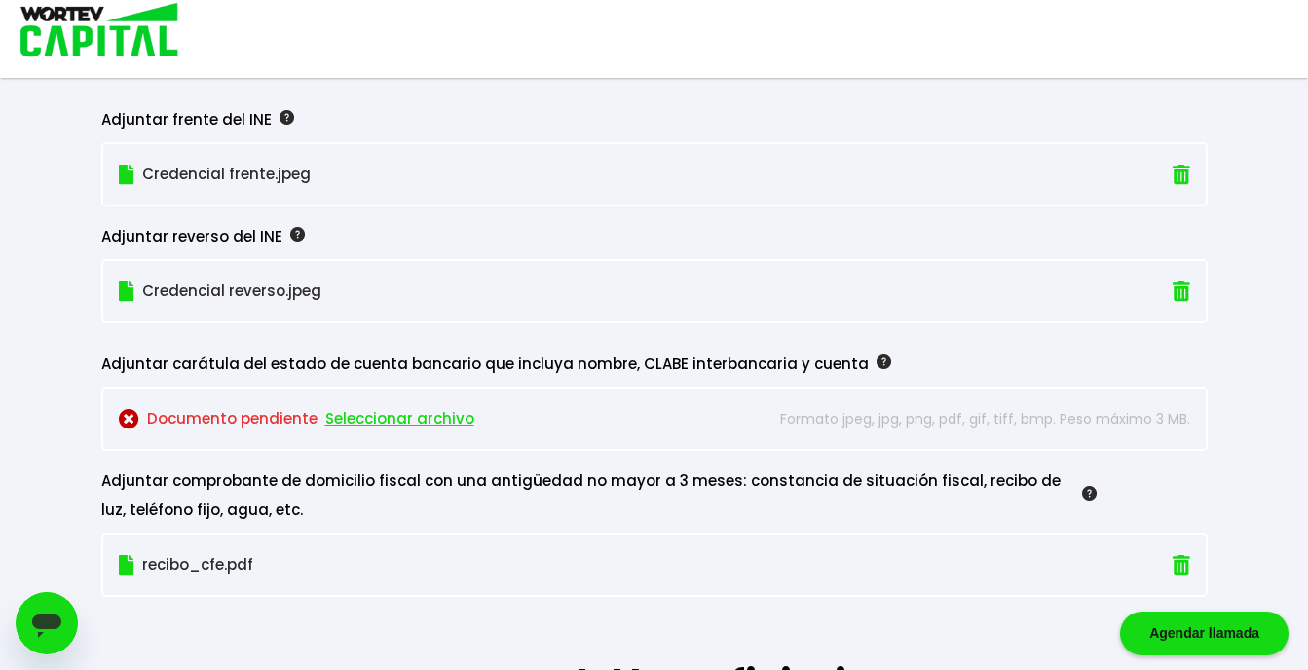
click at [432, 415] on span "Seleccionar archivo" at bounding box center [399, 418] width 149 height 29
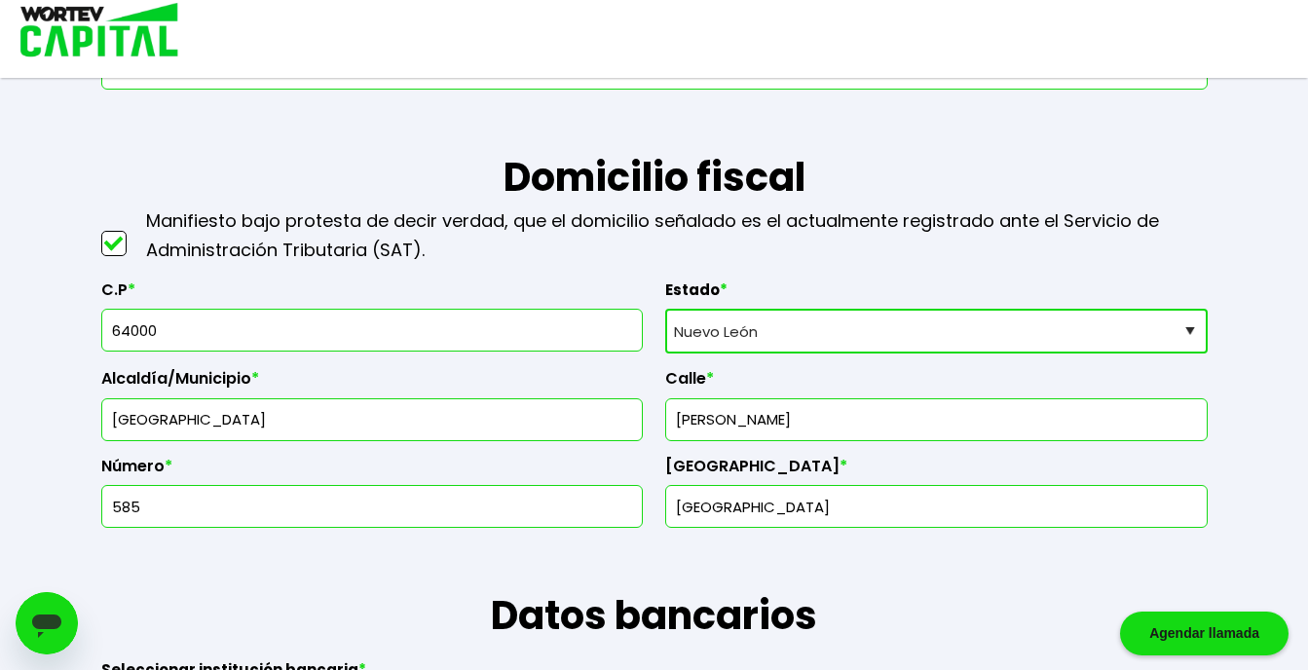
scroll to position [770, 0]
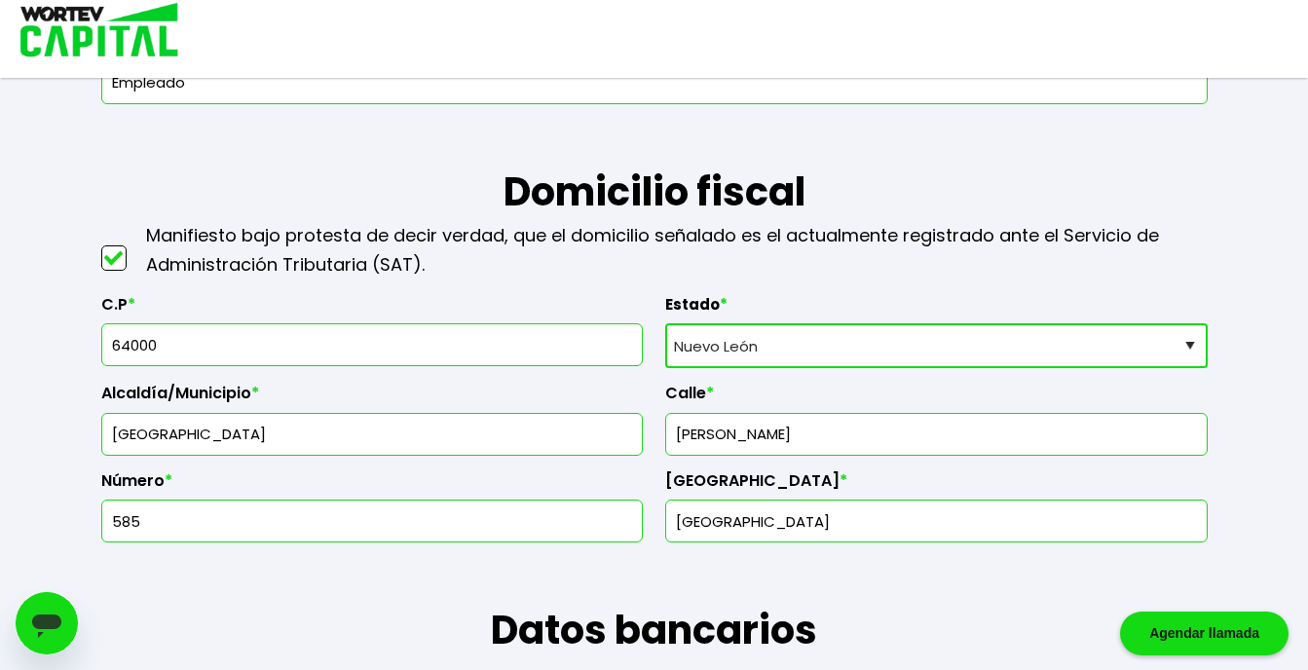
click at [809, 355] on select "Selecciona tu estado [GEOGRAPHIC_DATA] [GEOGRAPHIC_DATA][US_STATE] [GEOGRAPHIC_…" at bounding box center [936, 345] width 543 height 45
click at [665, 323] on select "Selecciona tu estado [GEOGRAPHIC_DATA] [GEOGRAPHIC_DATA][US_STATE] [GEOGRAPHIC_…" at bounding box center [936, 345] width 543 height 45
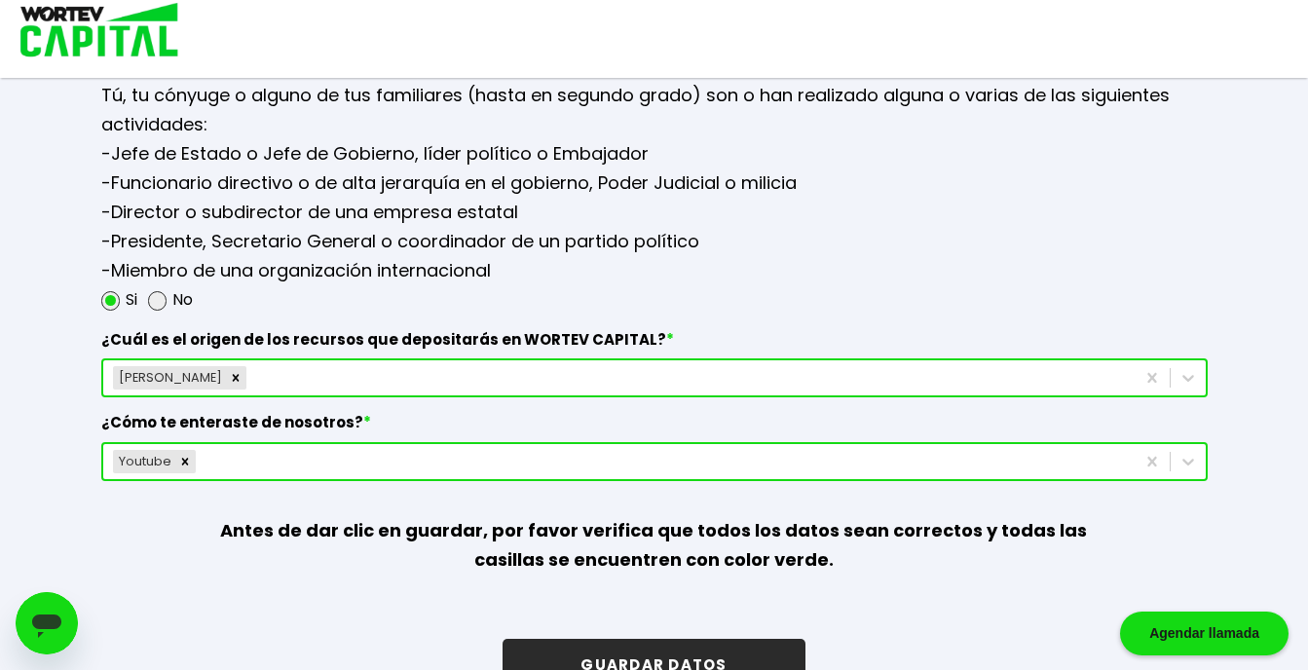
scroll to position [2575, 0]
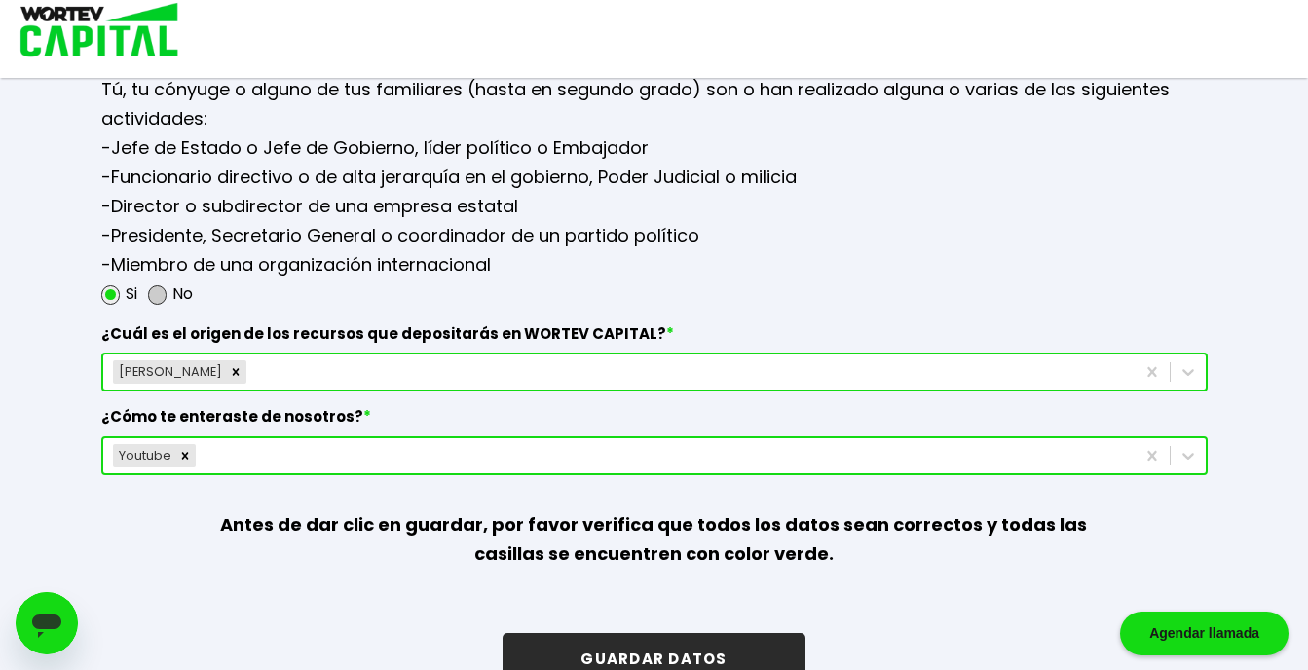
click at [155, 293] on span at bounding box center [157, 294] width 19 height 19
click at [177, 293] on input "radio" at bounding box center [183, 294] width 13 height 13
radio input "true"
click at [728, 658] on button "GUARDAR DATOS" at bounding box center [654, 659] width 302 height 52
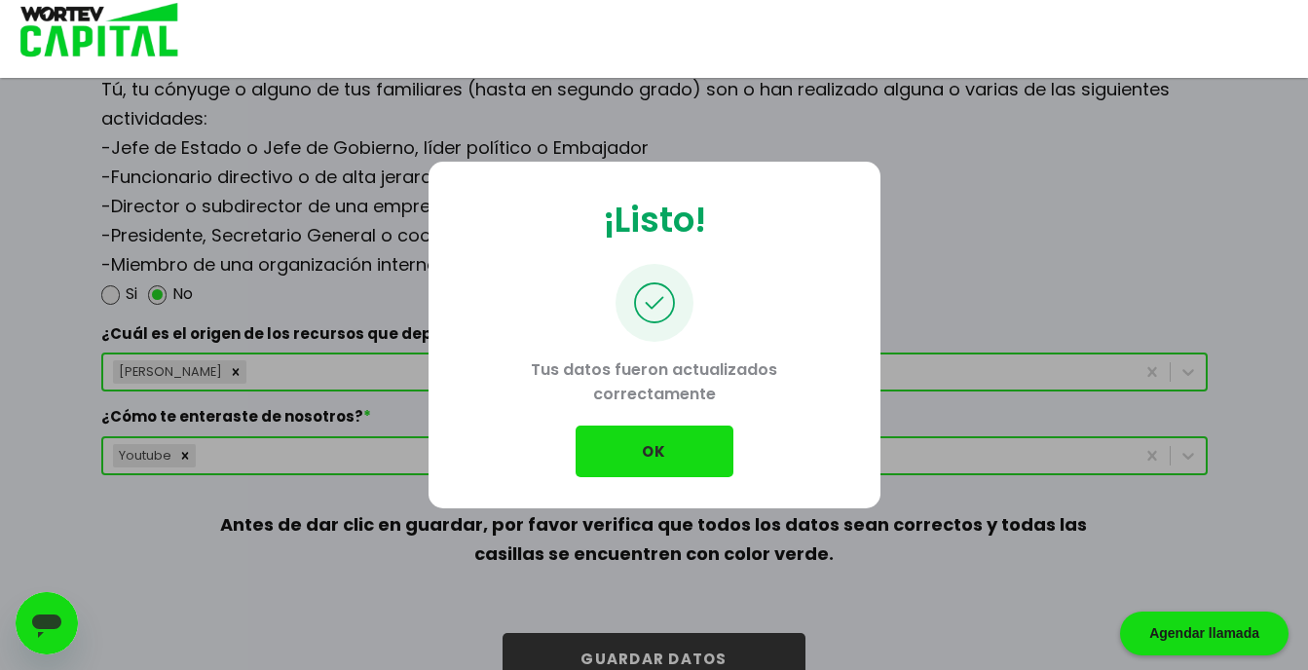
click at [646, 448] on button "OK" at bounding box center [655, 452] width 158 height 52
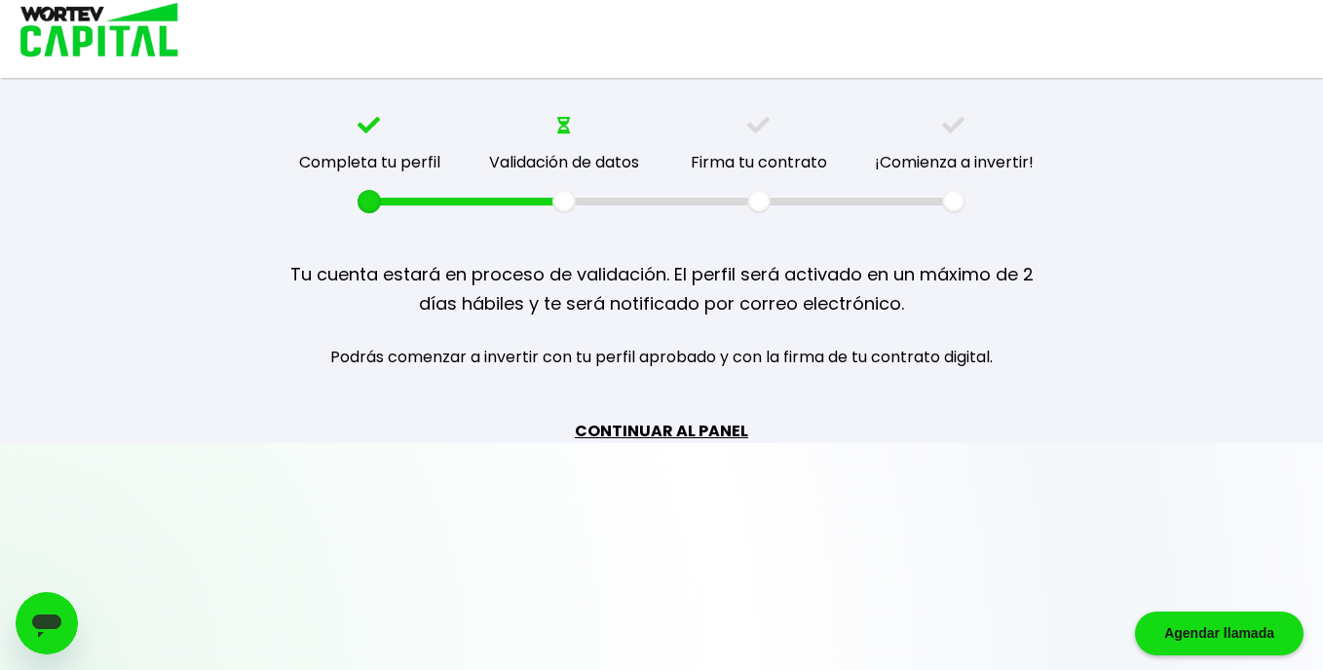
click at [658, 420] on link "CONTINUAR AL PANEL" at bounding box center [661, 431] width 173 height 24
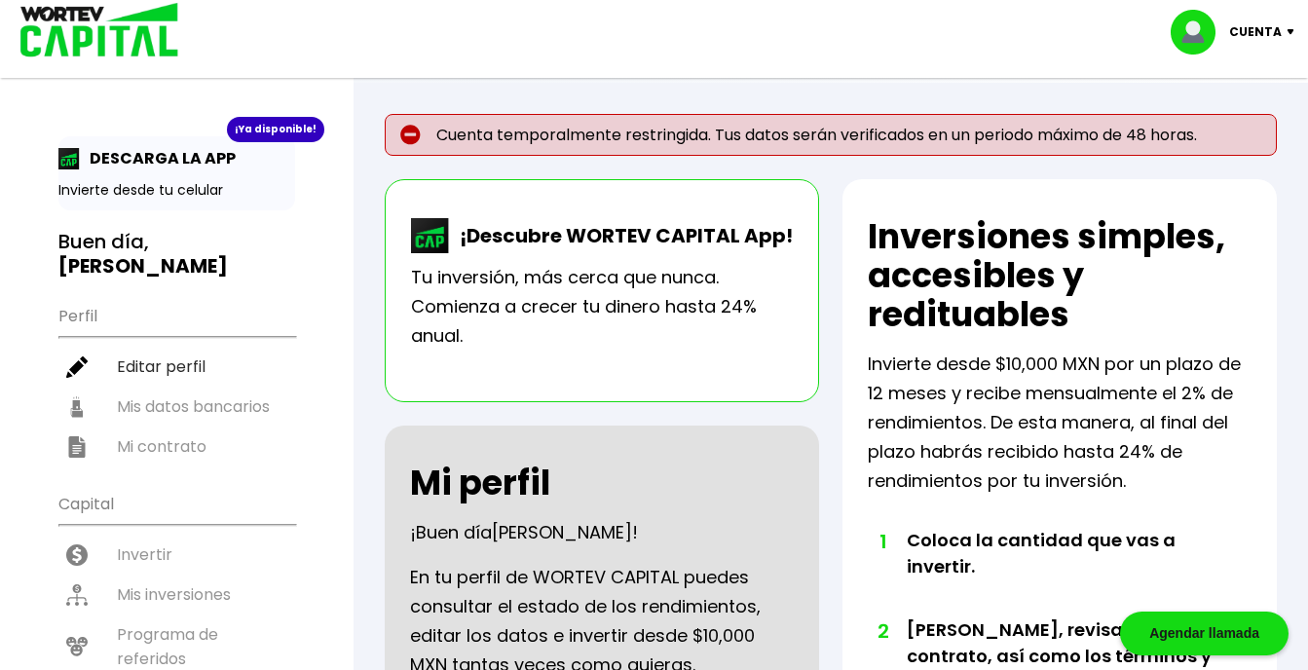
click at [166, 425] on ul "Perfil Editar perfil Mis datos bancarios Mi contrato" at bounding box center [176, 380] width 237 height 172
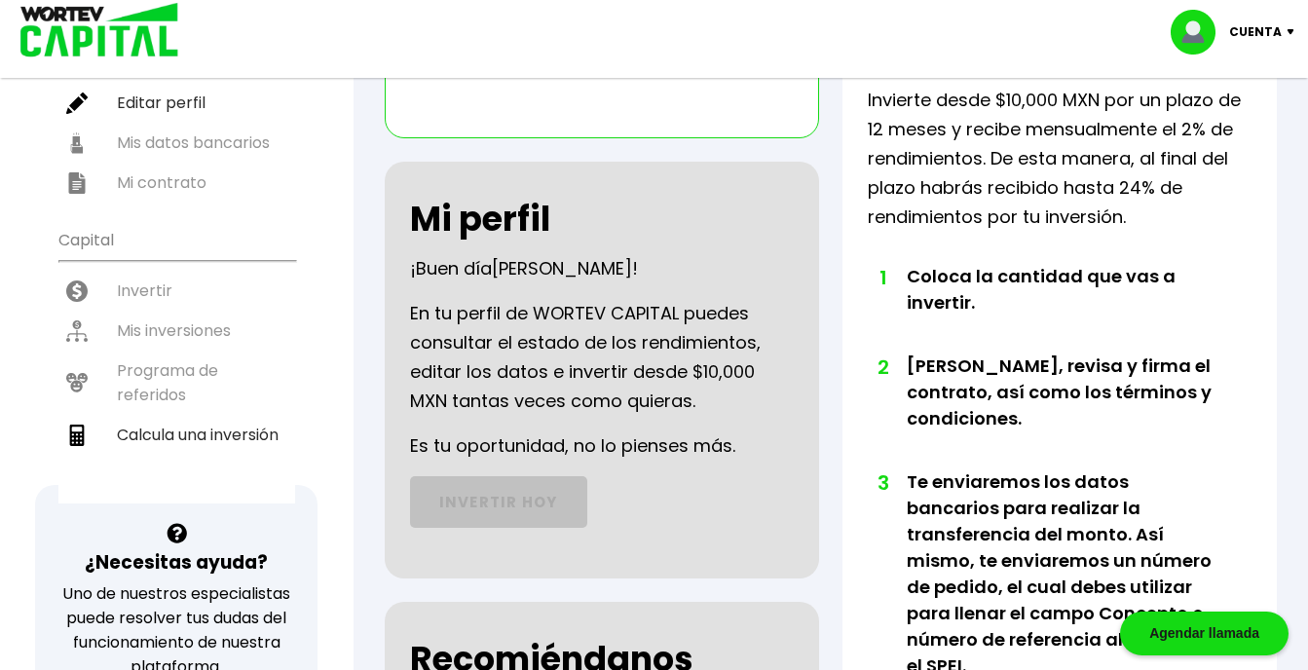
scroll to position [117, 0]
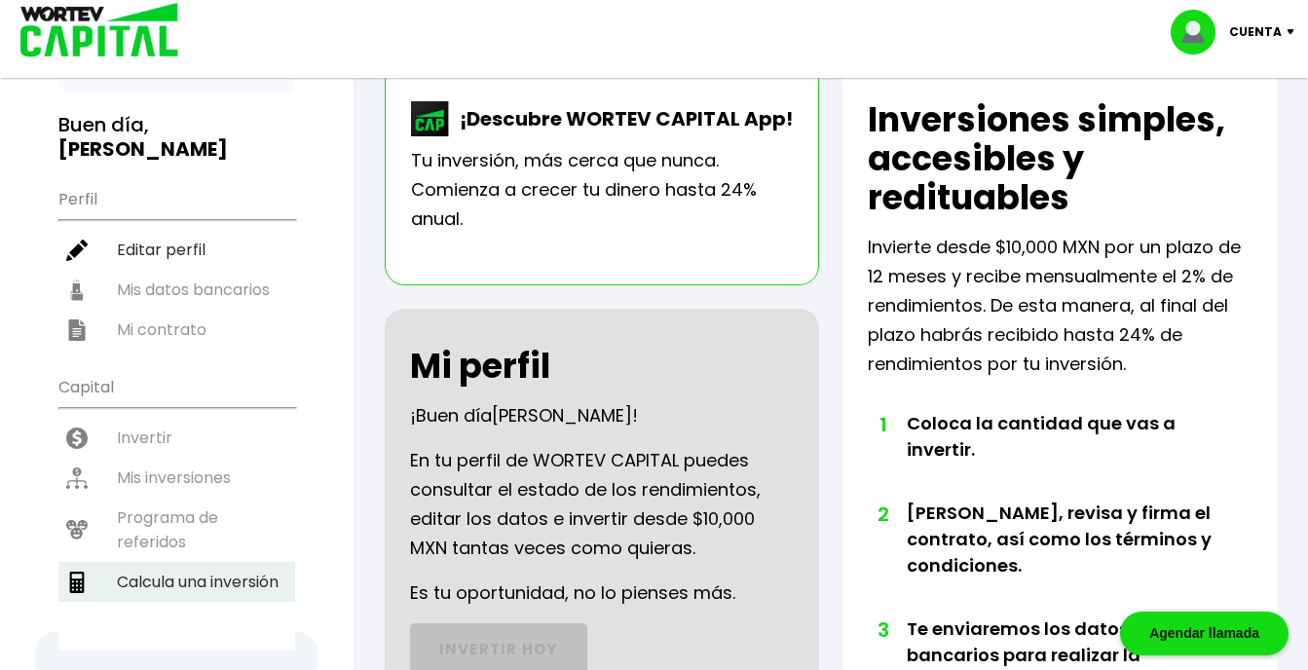
click at [182, 562] on li "Calcula una inversión" at bounding box center [176, 582] width 237 height 40
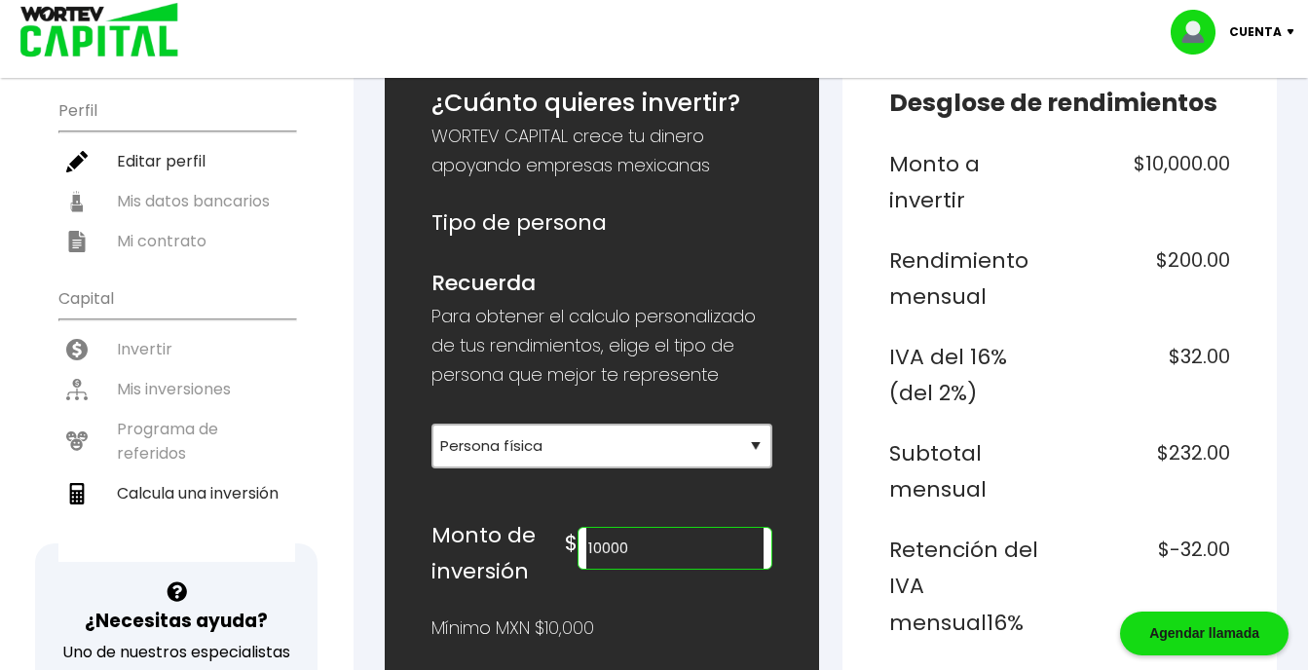
scroll to position [215, 0]
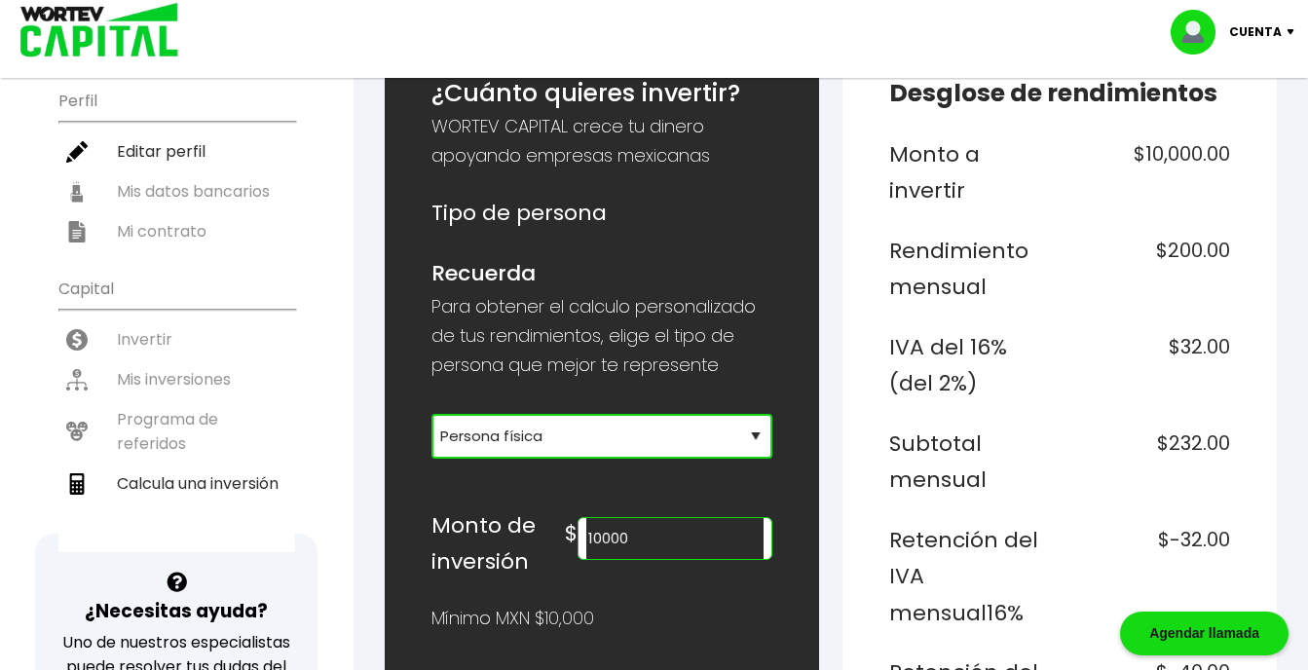
click at [758, 439] on select "Selecciona tu tipo de persona Persona Física que emite factura Persona física P…" at bounding box center [602, 436] width 341 height 45
click at [432, 414] on select "Selecciona tu tipo de persona Persona Física que emite factura Persona física P…" at bounding box center [602, 436] width 341 height 45
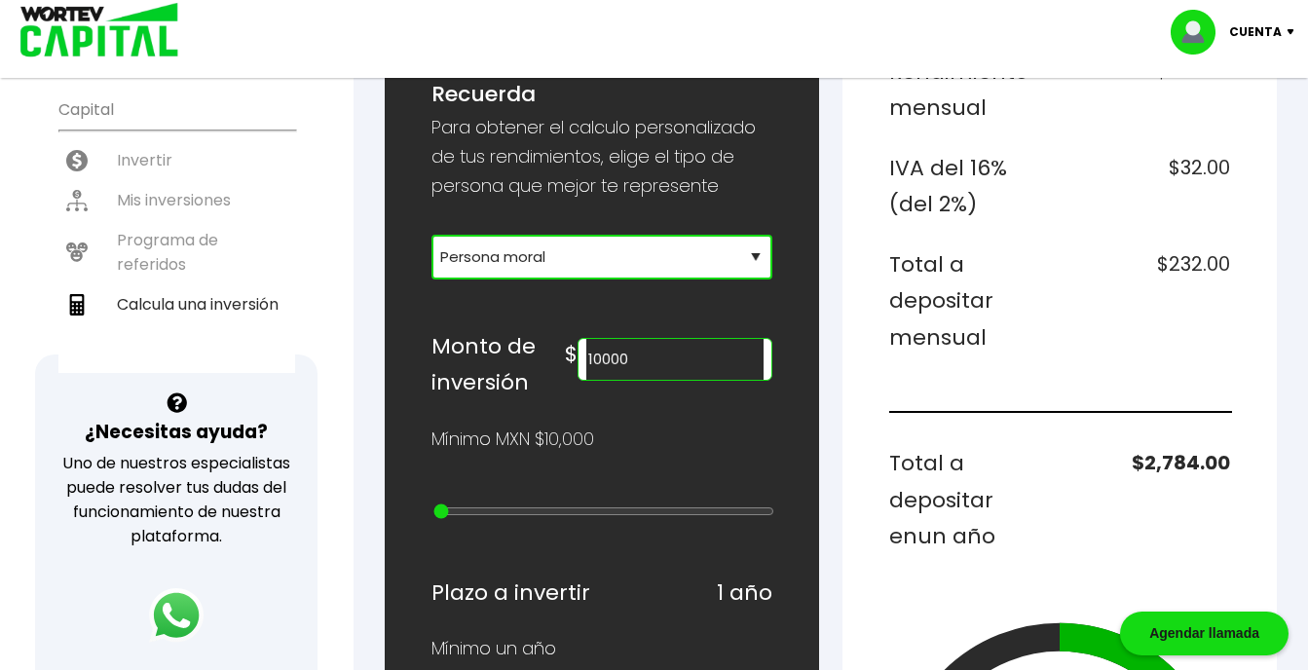
scroll to position [371, 0]
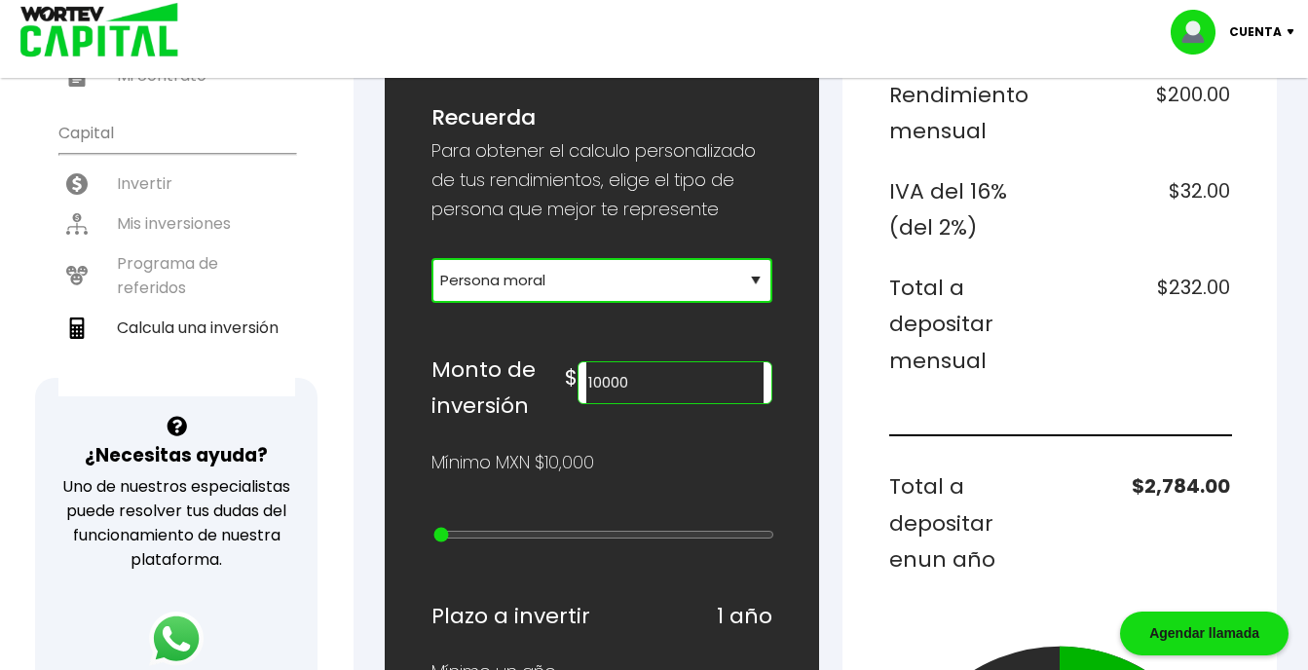
click at [744, 276] on select "Selecciona tu tipo de persona Persona Física que emite factura Persona física P…" at bounding box center [602, 280] width 341 height 45
select select "1"
click at [432, 258] on select "Selecciona tu tipo de persona Persona Física que emite factura Persona física P…" at bounding box center [602, 280] width 341 height 45
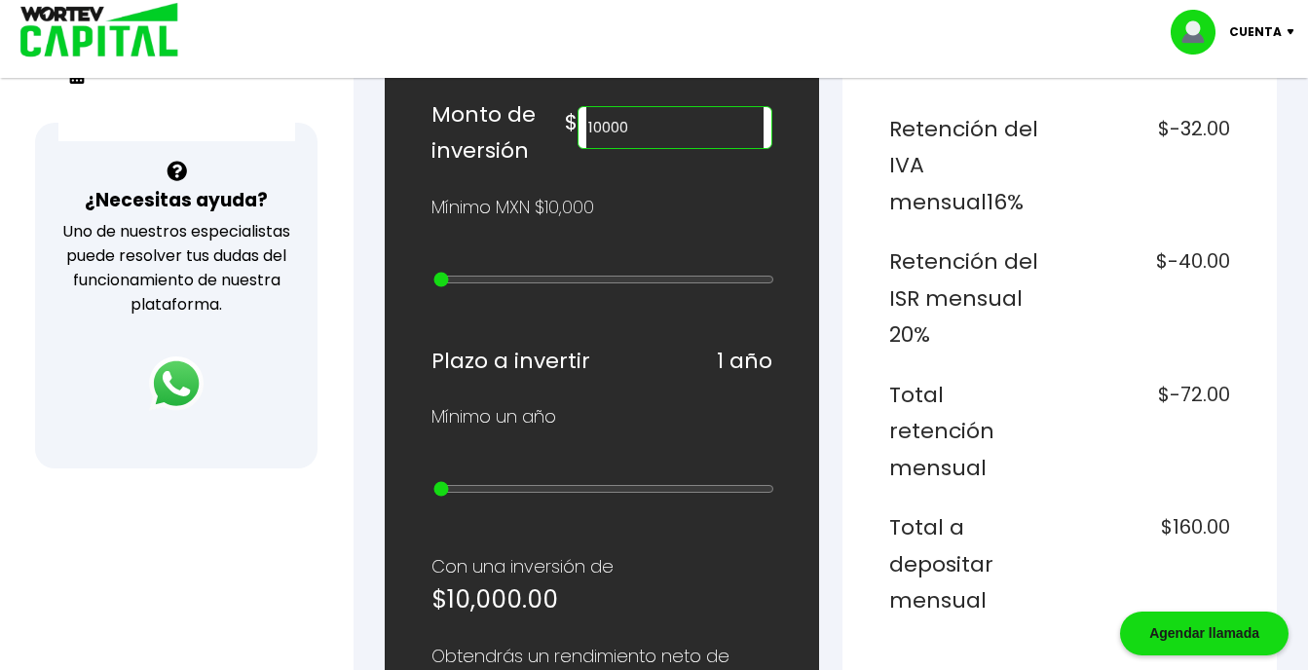
scroll to position [623, 0]
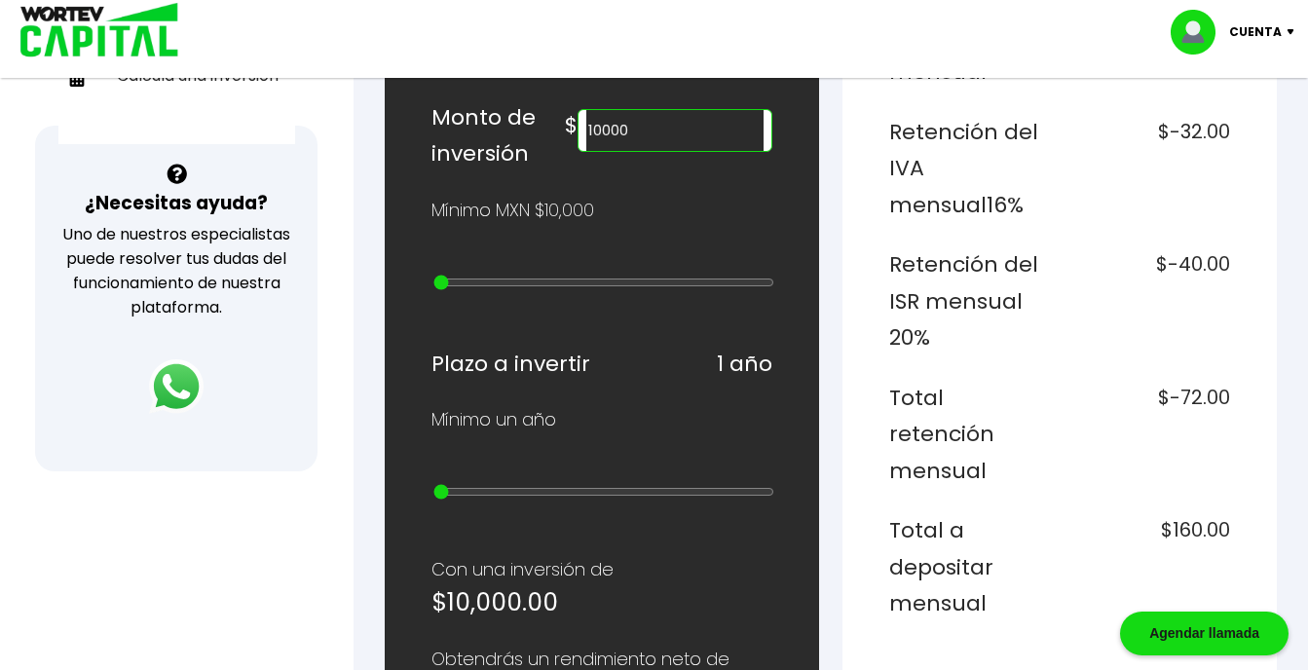
type input "30000"
type input "2"
click at [468, 279] on input "range" at bounding box center [603, 283] width 341 height 16
type input "60000"
type input "5"
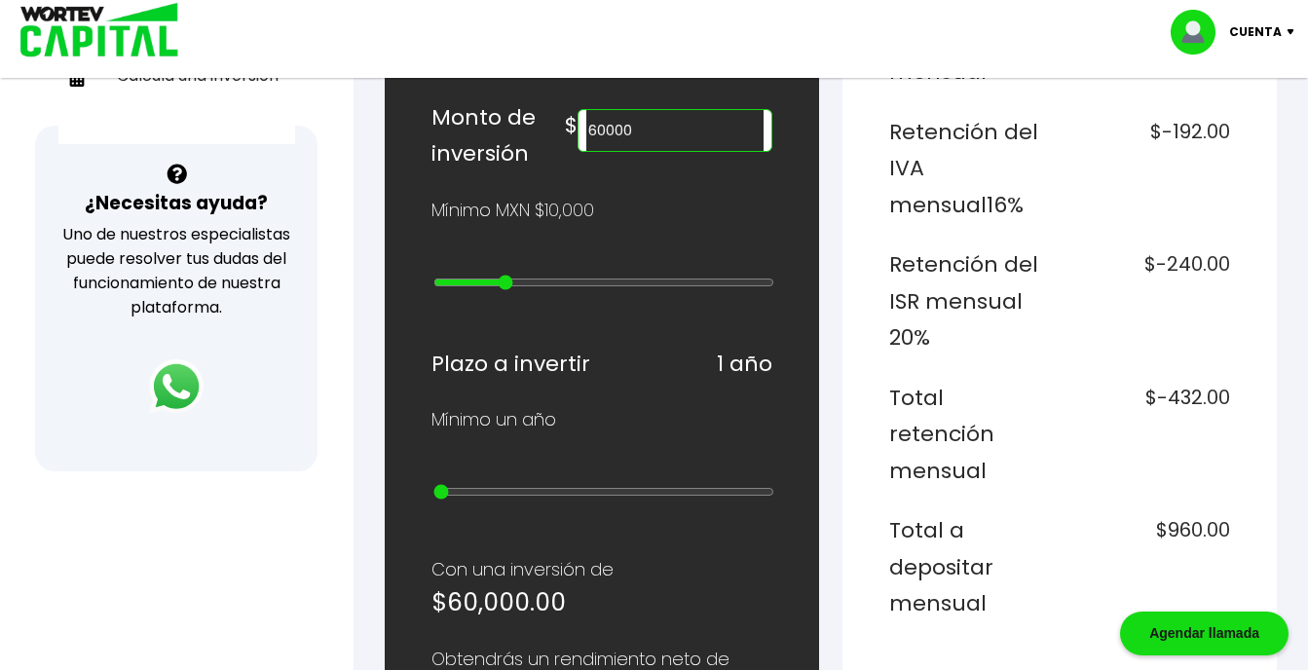
click at [510, 284] on input "range" at bounding box center [603, 283] width 341 height 16
click at [769, 283] on div "¿Cuánto quieres invertir? WORTEV CAPITAL crece tu dinero apoyando empresas mexi…" at bounding box center [602, 472] width 434 height 1673
type input "20000000"
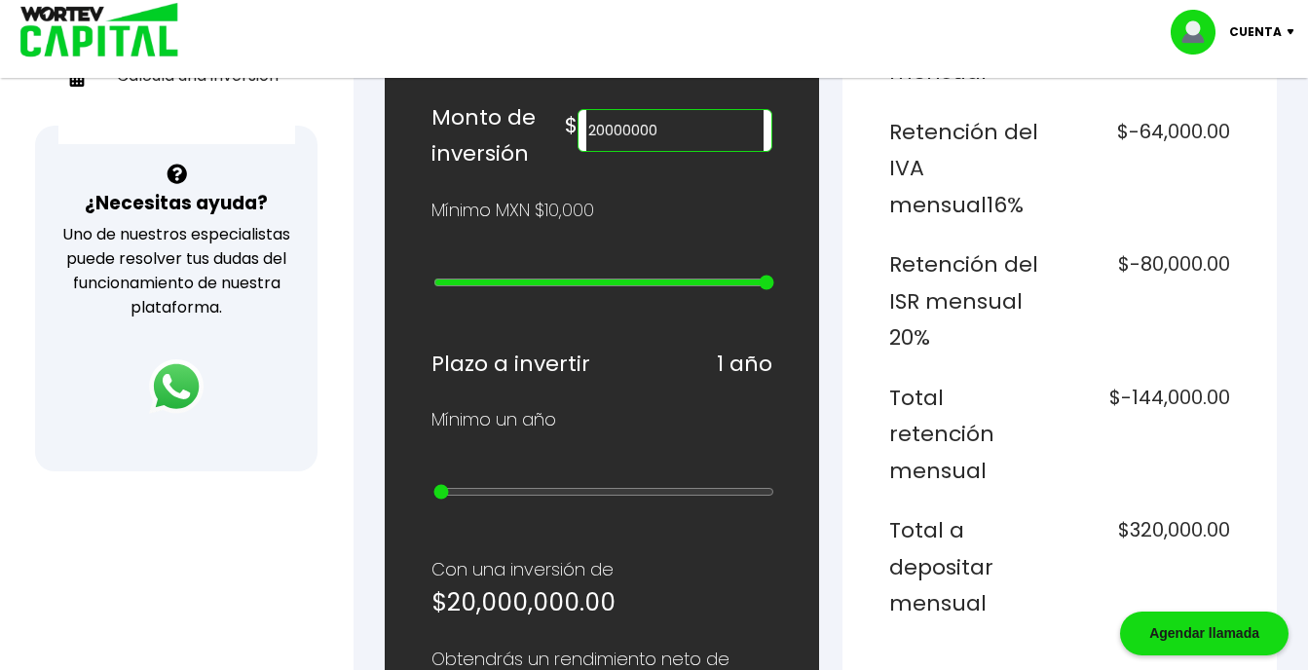
type input "25"
click at [769, 283] on input "range" at bounding box center [603, 283] width 341 height 16
type input "10"
click at [771, 493] on input "range" at bounding box center [603, 492] width 341 height 16
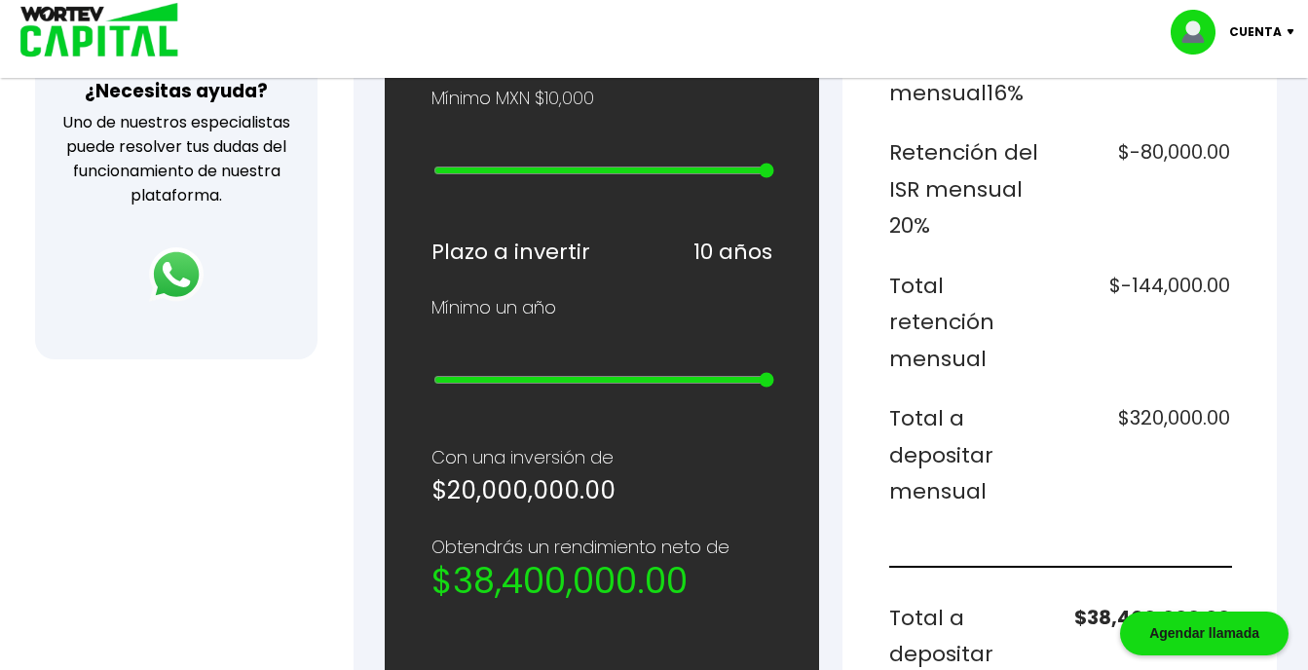
scroll to position [709, 0]
